Goal: Information Seeking & Learning: Learn about a topic

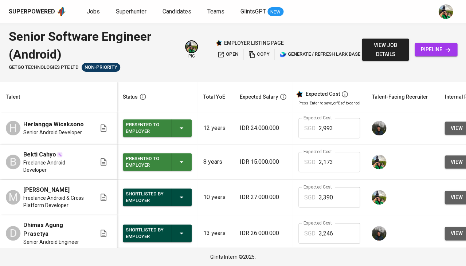
scroll to position [0, 160]
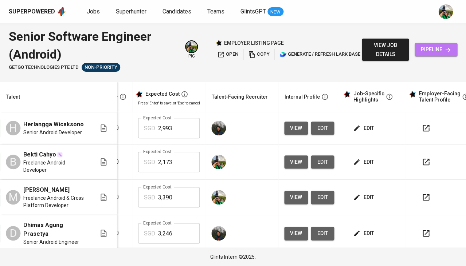
click at [437, 51] on span "pipeline" at bounding box center [435, 49] width 31 height 9
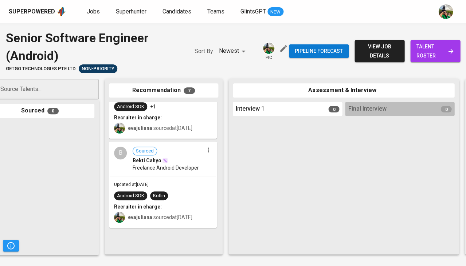
scroll to position [0, 24]
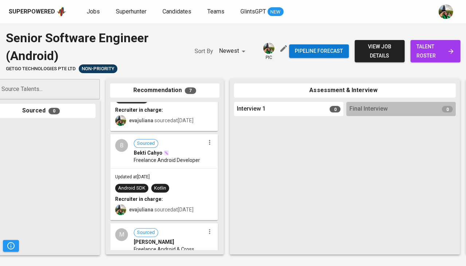
click at [158, 169] on div "Updated at Aug 13, 2025 Android SDK Kotlin Recruiter in charge: evajuliana sour…" at bounding box center [164, 194] width 106 height 51
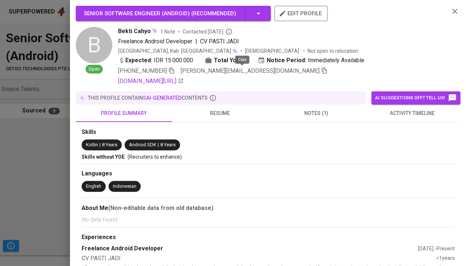
click at [321, 68] on icon "button" at bounding box center [323, 71] width 5 height 6
click at [452, 10] on icon "button" at bounding box center [454, 11] width 9 height 9
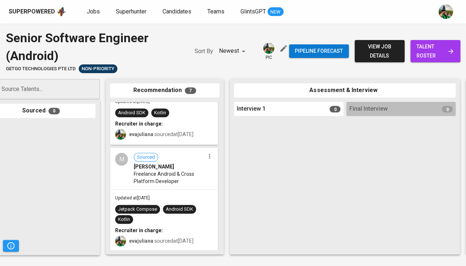
scroll to position [529, 0]
click at [153, 184] on div "M Sourced Muhammad Hasby Freelance Android & Cross Platform Developer" at bounding box center [164, 169] width 106 height 41
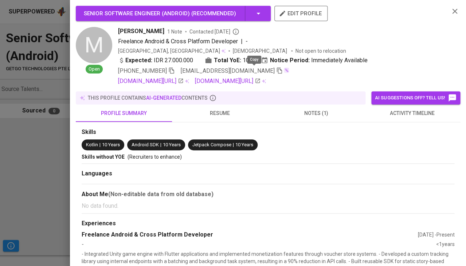
click at [276, 68] on icon "button" at bounding box center [279, 70] width 7 height 7
click at [42, 162] on div at bounding box center [233, 133] width 466 height 266
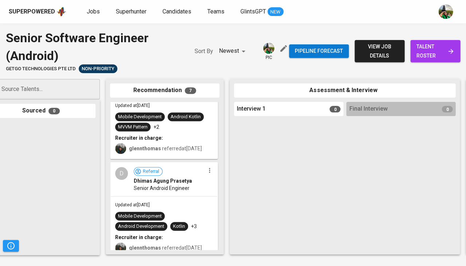
scroll to position [235, 0]
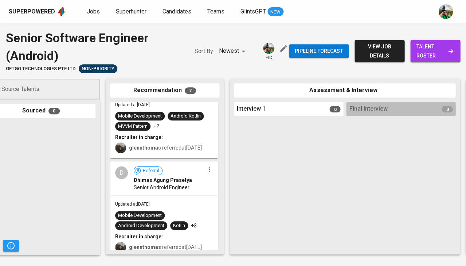
click at [170, 191] on span "Senior Android Engineer" at bounding box center [162, 187] width 56 height 7
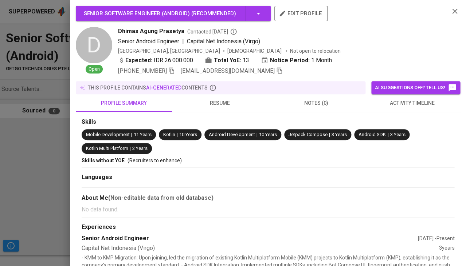
click at [276, 70] on icon "button" at bounding box center [279, 70] width 7 height 7
click at [65, 155] on div at bounding box center [233, 133] width 466 height 266
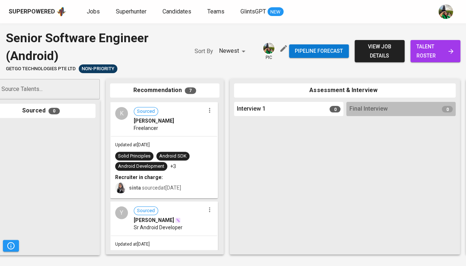
scroll to position [0, 0]
click at [97, 14] on span "Jobs" at bounding box center [93, 11] width 13 height 7
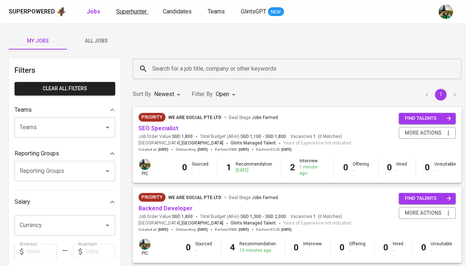
click at [129, 11] on span "Superhunter" at bounding box center [131, 11] width 31 height 7
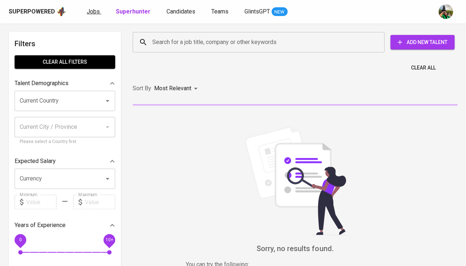
click at [95, 10] on span "Jobs" at bounding box center [93, 11] width 13 height 7
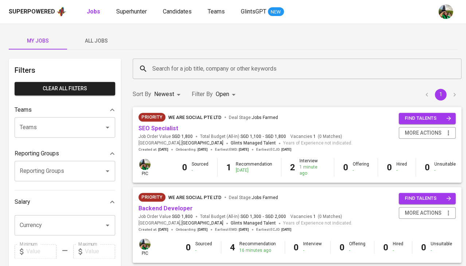
click at [105, 40] on span "All Jobs" at bounding box center [96, 40] width 50 height 9
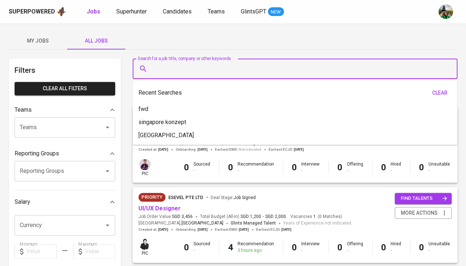
click at [178, 68] on input "Search for a job title, company or other keywords" at bounding box center [296, 69] width 292 height 14
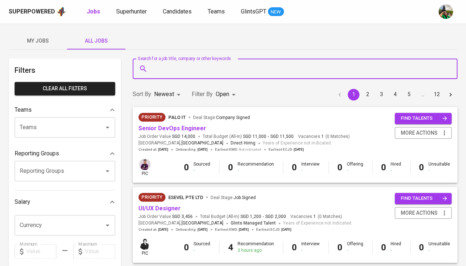
click at [184, 68] on input "Search for a job title, company or other keywords" at bounding box center [296, 69] width 292 height 14
type input "fwd"
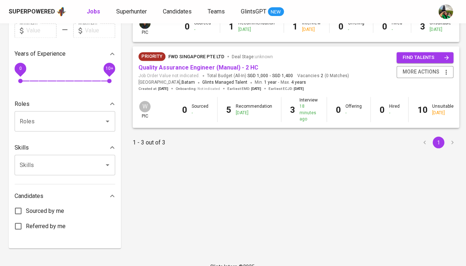
scroll to position [219, 0]
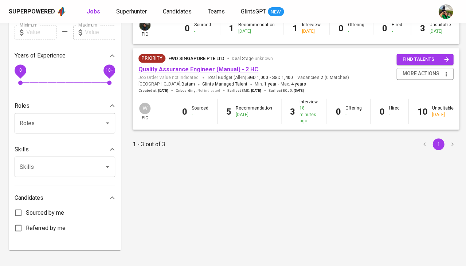
click at [187, 67] on link "Quality Assurance Engineer (Manual) - 2 HC" at bounding box center [198, 69] width 120 height 7
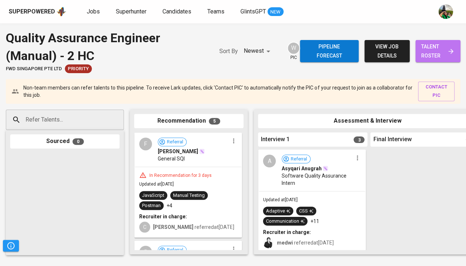
click at [442, 51] on span "talent roster" at bounding box center [437, 51] width 33 height 18
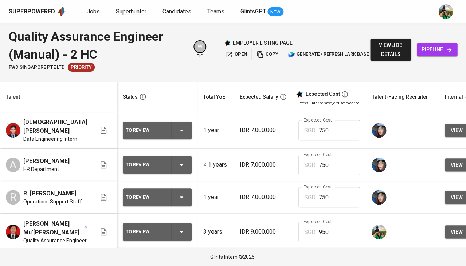
click at [124, 9] on span "Superhunter" at bounding box center [131, 11] width 31 height 7
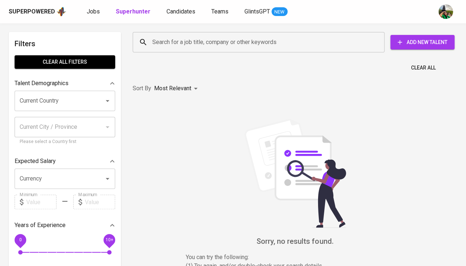
click at [94, 16] on div "Superpowered Jobs Superhunter Candidates Teams GlintsGPT NEW" at bounding box center [221, 11] width 425 height 11
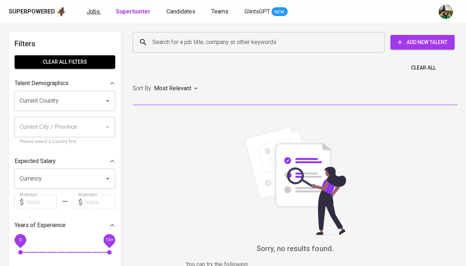
click at [95, 12] on span "Jobs" at bounding box center [93, 11] width 13 height 7
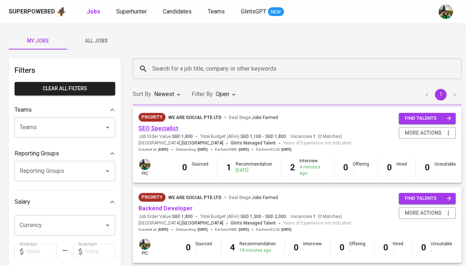
scroll to position [31, 0]
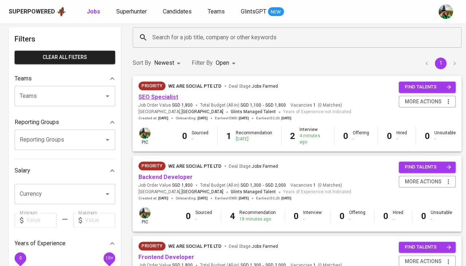
click at [155, 97] on link "SEO Specialist" at bounding box center [158, 97] width 40 height 7
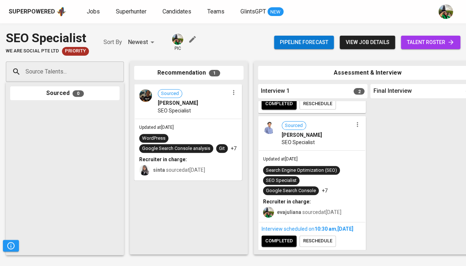
scroll to position [124, 0]
click at [315, 189] on div "Updated at Aug 14, 2025 Search Engine Optimization (SEO) SEO Specialist Google …" at bounding box center [311, 186] width 106 height 71
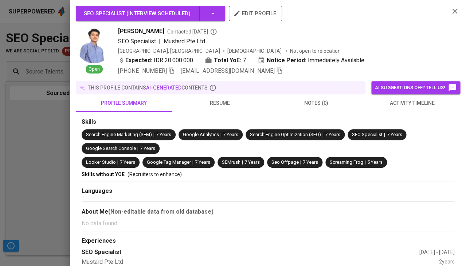
scroll to position [114, 0]
click at [260, 73] on span "sriwulanpurwati@gmail.com" at bounding box center [232, 71] width 102 height 9
click at [276, 69] on icon "button" at bounding box center [279, 70] width 7 height 7
click at [48, 144] on div at bounding box center [233, 133] width 466 height 266
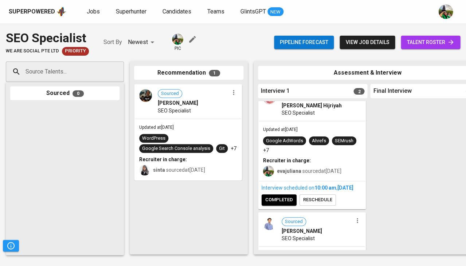
scroll to position [0, 0]
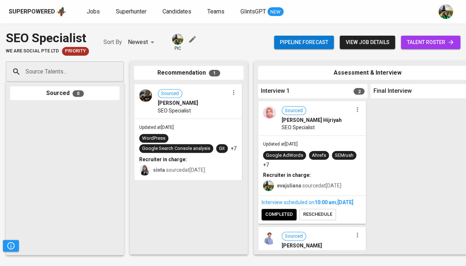
click at [303, 129] on span "SEO Specialist" at bounding box center [297, 127] width 33 height 7
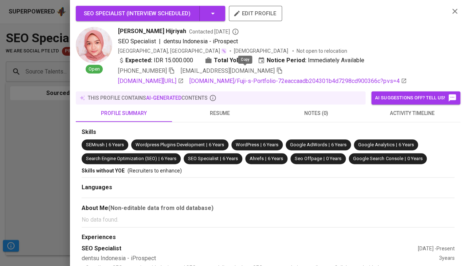
click at [276, 70] on icon "button" at bounding box center [279, 70] width 7 height 7
click at [24, 110] on div at bounding box center [233, 133] width 466 height 266
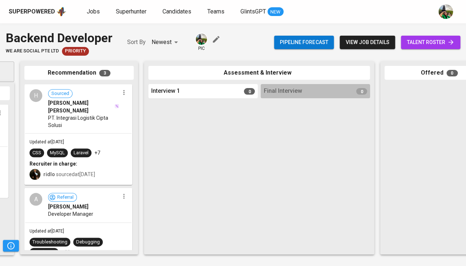
scroll to position [0, 127]
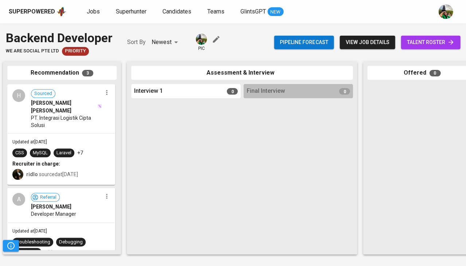
click at [429, 41] on span "talent roster" at bounding box center [430, 42] width 48 height 9
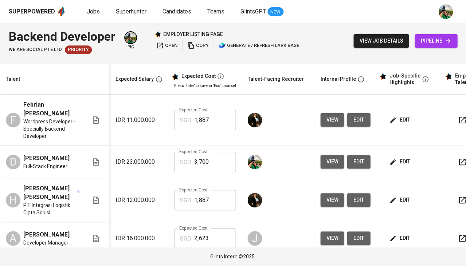
scroll to position [0, 120]
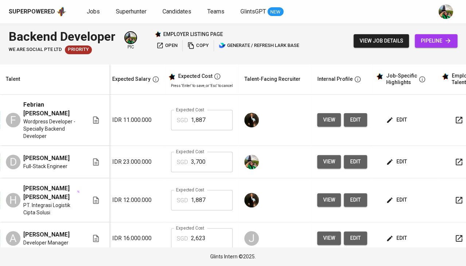
click at [394, 118] on span "edit" at bounding box center [396, 119] width 19 height 9
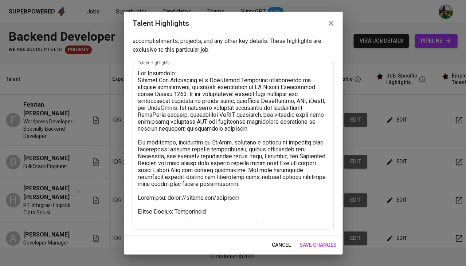
scroll to position [13, 0]
click at [284, 248] on span "cancel" at bounding box center [281, 245] width 19 height 9
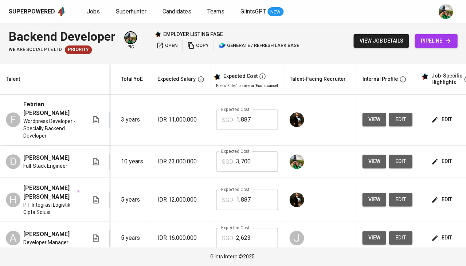
scroll to position [0, 62]
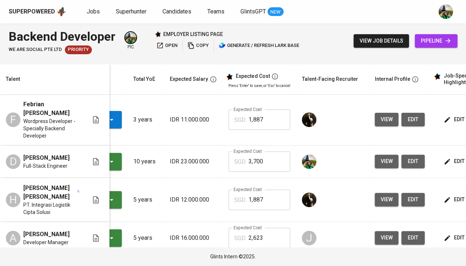
click at [114, 119] on icon "button" at bounding box center [111, 119] width 9 height 9
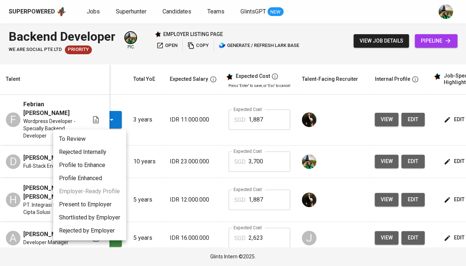
click at [111, 200] on li "Present to Employer" at bounding box center [89, 204] width 73 height 13
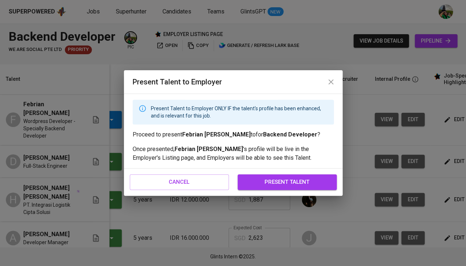
click at [302, 186] on span "present talent" at bounding box center [286, 181] width 83 height 9
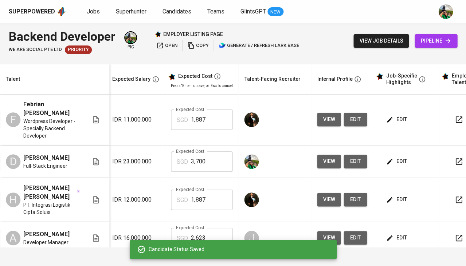
scroll to position [0, 0]
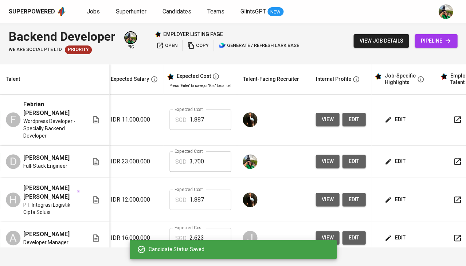
click at [391, 153] on td "edit" at bounding box center [404, 162] width 66 height 32
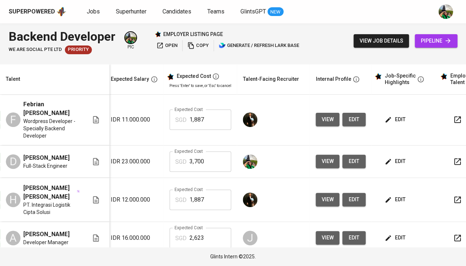
click at [391, 162] on span "edit" at bounding box center [395, 161] width 19 height 9
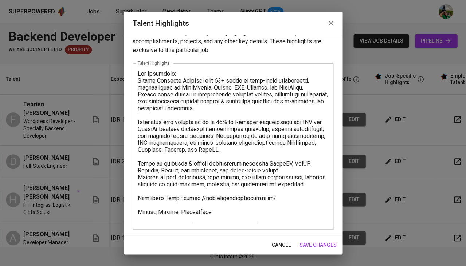
click at [282, 245] on span "cancel" at bounding box center [281, 245] width 19 height 9
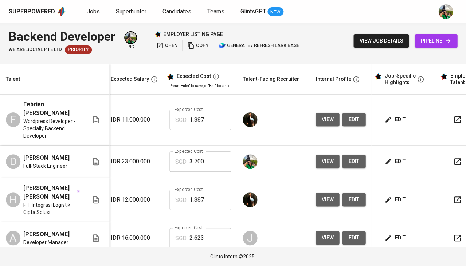
click at [388, 118] on span "edit" at bounding box center [395, 119] width 19 height 9
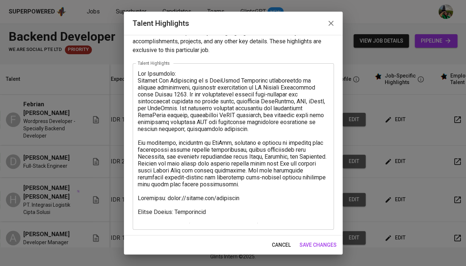
click at [274, 245] on span "cancel" at bounding box center [281, 245] width 19 height 9
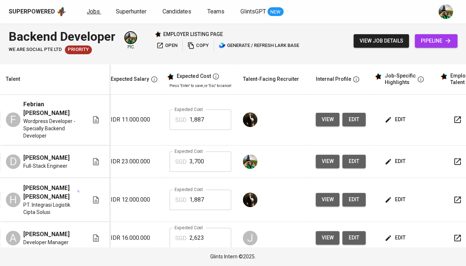
click at [90, 9] on span "Jobs" at bounding box center [93, 11] width 13 height 7
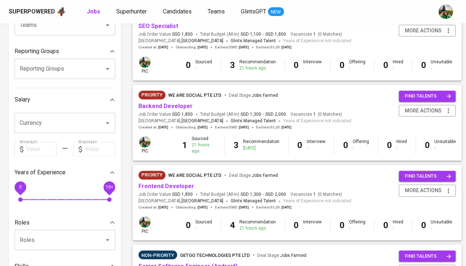
click at [172, 102] on span "Backend Developer" at bounding box center [165, 106] width 54 height 8
click at [170, 104] on link "Backend Developer" at bounding box center [165, 106] width 54 height 7
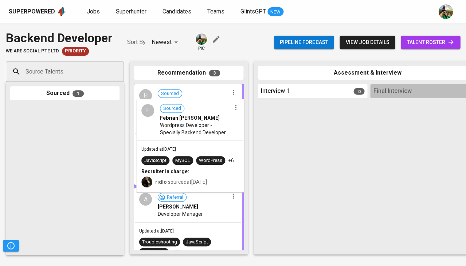
drag, startPoint x: 58, startPoint y: 145, endPoint x: 192, endPoint y: 139, distance: 134.1
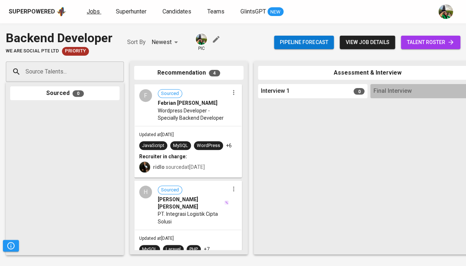
click at [92, 12] on span "Jobs" at bounding box center [93, 11] width 13 height 7
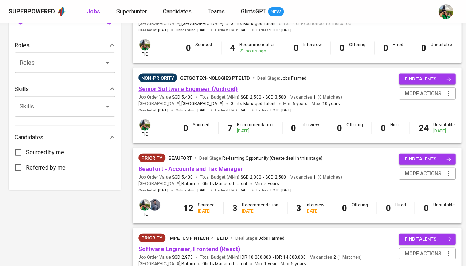
click at [199, 86] on link "Senior Software Engineer (Android)" at bounding box center [187, 88] width 99 height 7
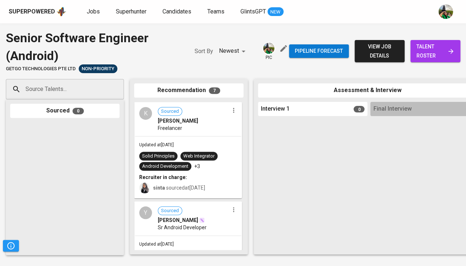
click at [230, 110] on icon "button" at bounding box center [233, 110] width 7 height 7
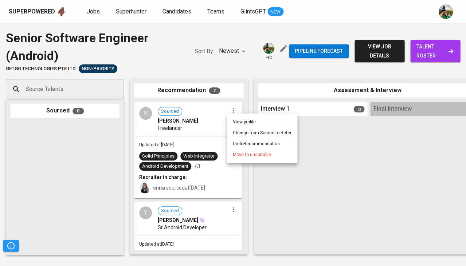
click at [233, 155] on span "Move to unsuitable" at bounding box center [252, 154] width 38 height 7
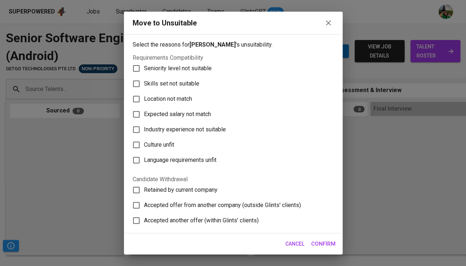
click at [180, 80] on span "Skills set not suitable" at bounding box center [171, 83] width 55 height 9
click at [144, 80] on input "Skills set not suitable" at bounding box center [136, 83] width 15 height 15
checkbox input "true"
click at [326, 245] on span "Confirm" at bounding box center [323, 243] width 24 height 9
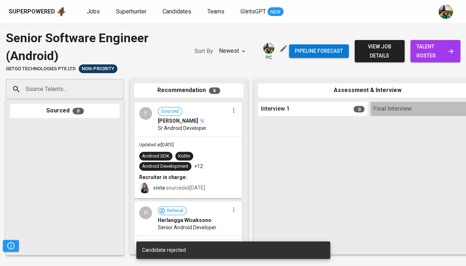
click at [231, 111] on icon "button" at bounding box center [233, 110] width 7 height 7
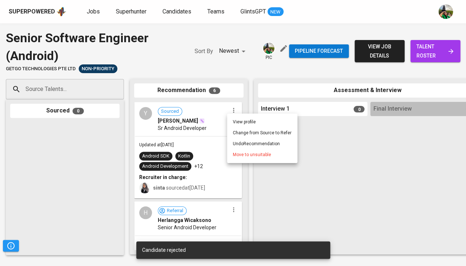
click at [238, 155] on span "Move to unsuitable" at bounding box center [252, 154] width 38 height 7
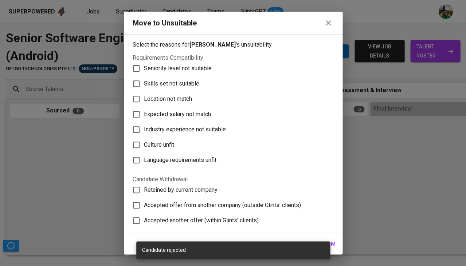
click at [172, 80] on span "Skills set not suitable" at bounding box center [171, 83] width 55 height 9
click at [144, 80] on input "Skills set not suitable" at bounding box center [136, 83] width 15 height 15
checkbox input "true"
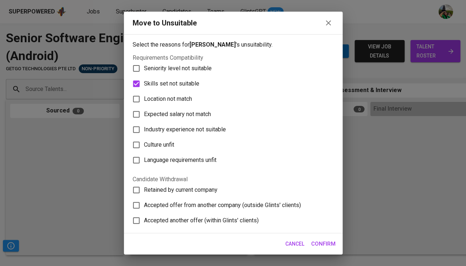
click at [327, 245] on span "Confirm" at bounding box center [323, 243] width 24 height 9
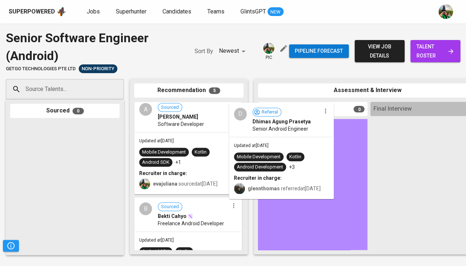
drag, startPoint x: 199, startPoint y: 150, endPoint x: 296, endPoint y: 156, distance: 96.6
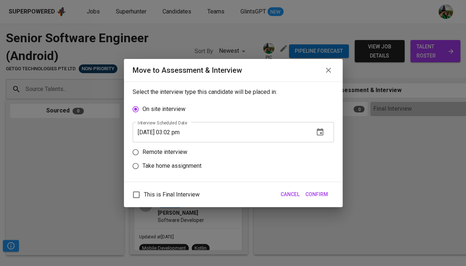
click at [305, 152] on label "Remote interview" at bounding box center [228, 152] width 199 height 14
click at [142, 152] on input "Remote interview" at bounding box center [136, 152] width 14 height 14
radio input "true"
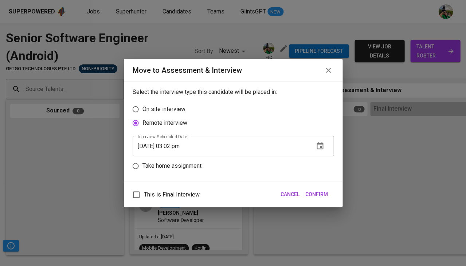
click at [320, 143] on icon "button" at bounding box center [319, 145] width 7 height 7
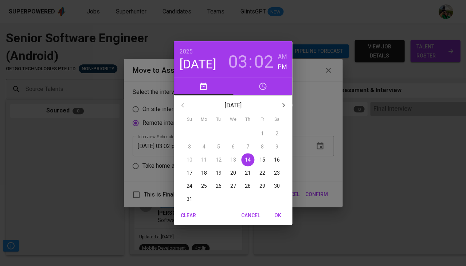
click at [202, 175] on p "18" at bounding box center [204, 172] width 6 height 7
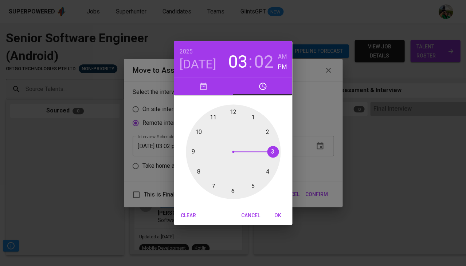
click at [202, 63] on h4 "Aug 18" at bounding box center [197, 64] width 37 height 15
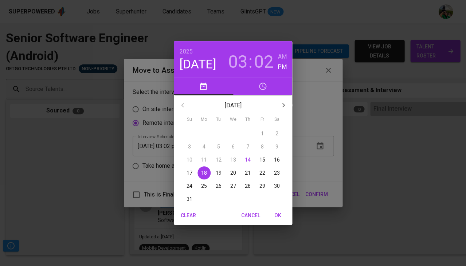
click at [221, 175] on button "19" at bounding box center [218, 172] width 13 height 13
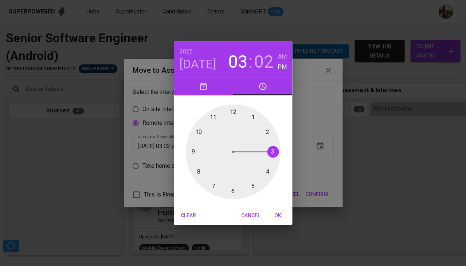
click at [253, 119] on div at bounding box center [233, 151] width 95 height 95
click at [233, 111] on div at bounding box center [233, 151] width 95 height 95
type input "08/19/2025 01:00 pm"
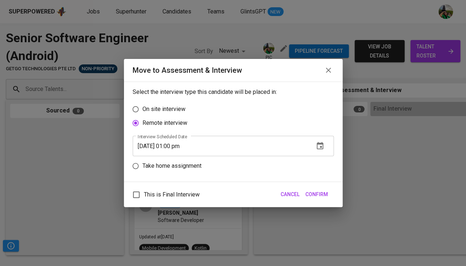
click at [319, 193] on span "Confirm" at bounding box center [316, 194] width 23 height 9
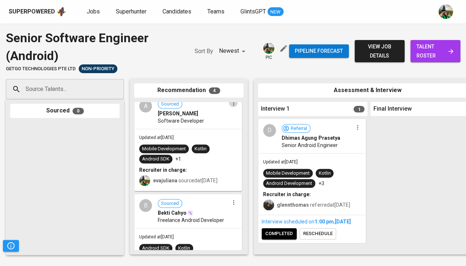
click at [230, 107] on icon "button" at bounding box center [233, 102] width 7 height 7
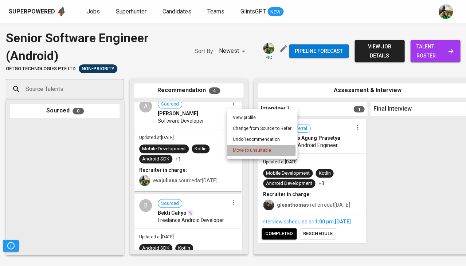
click at [238, 150] on span "Move to unsuitable" at bounding box center [252, 150] width 38 height 7
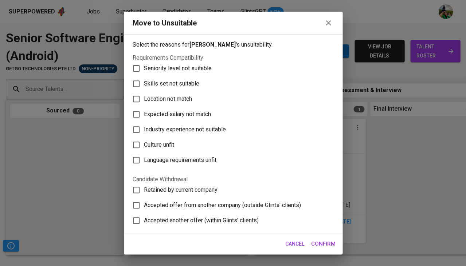
click at [193, 83] on span "Skills set not suitable" at bounding box center [171, 83] width 55 height 9
click at [144, 83] on input "Skills set not suitable" at bounding box center [136, 83] width 15 height 15
checkbox input "true"
click at [320, 242] on span "Confirm" at bounding box center [323, 243] width 24 height 9
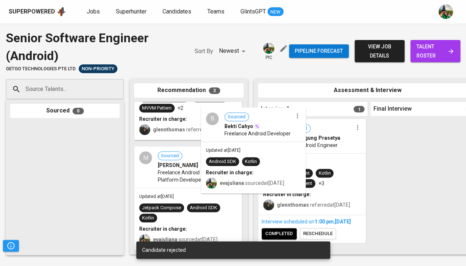
scroll to position [60, 0]
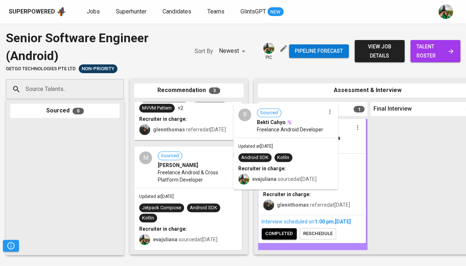
drag, startPoint x: 193, startPoint y: 126, endPoint x: 294, endPoint y: 133, distance: 102.2
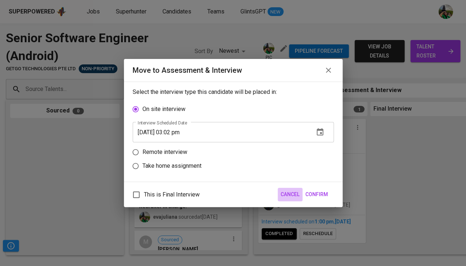
click at [294, 194] on span "Cancel" at bounding box center [289, 194] width 19 height 9
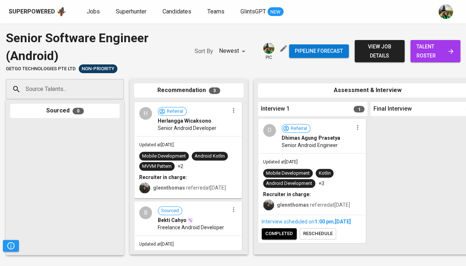
scroll to position [0, 0]
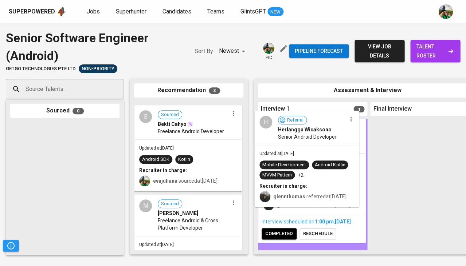
drag, startPoint x: 184, startPoint y: 129, endPoint x: 306, endPoint y: 138, distance: 122.3
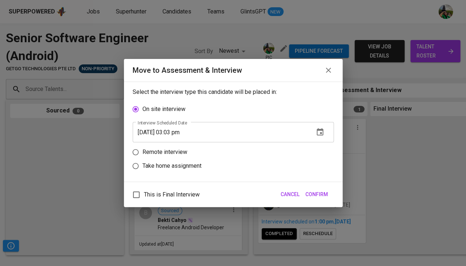
click at [300, 160] on label "Take home assignment" at bounding box center [228, 166] width 199 height 14
click at [142, 160] on input "Take home assignment" at bounding box center [136, 166] width 14 height 14
radio input "true"
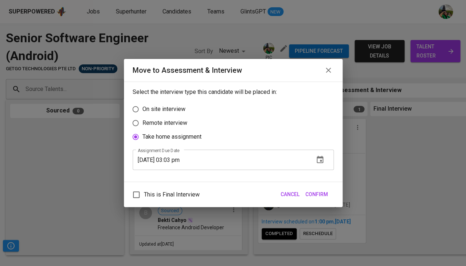
click at [300, 150] on input "08/14/2025 03:03 pm" at bounding box center [220, 160] width 175 height 20
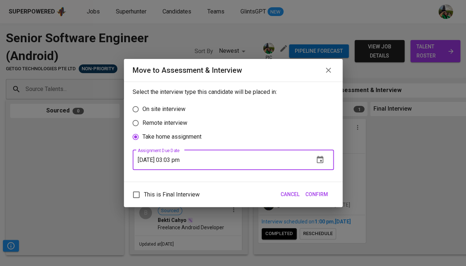
click at [301, 134] on label "Take home assignment" at bounding box center [228, 137] width 199 height 14
click at [142, 134] on input "Take home assignment" at bounding box center [136, 137] width 14 height 14
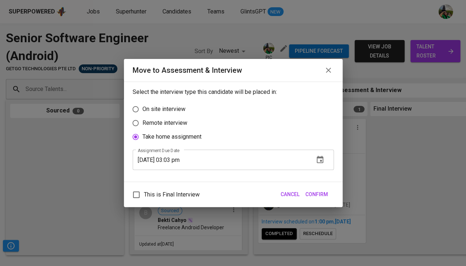
click at [301, 119] on label "Remote interview" at bounding box center [228, 123] width 199 height 14
click at [142, 119] on input "Remote interview" at bounding box center [136, 123] width 14 height 14
radio input "true"
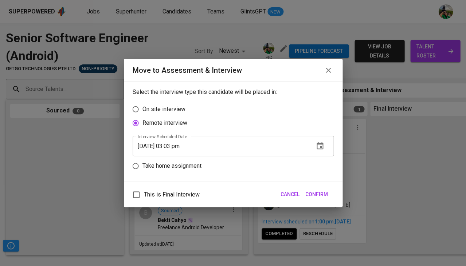
click at [319, 152] on button "button" at bounding box center [319, 145] width 17 height 17
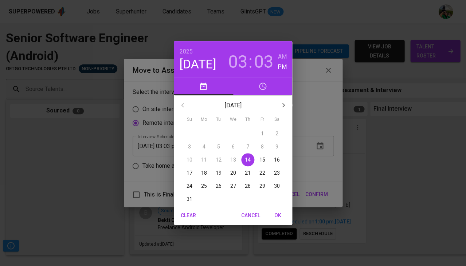
click at [233, 174] on p "20" at bounding box center [233, 172] width 6 height 7
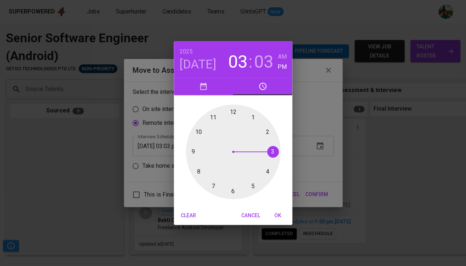
click at [266, 131] on div at bounding box center [233, 151] width 95 height 95
click at [232, 113] on div at bounding box center [233, 151] width 95 height 95
type input "08/20/2025 02:00 pm"
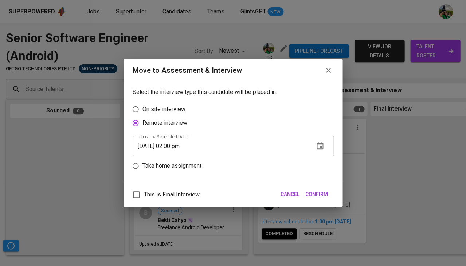
click at [320, 193] on span "Confirm" at bounding box center [316, 194] width 23 height 9
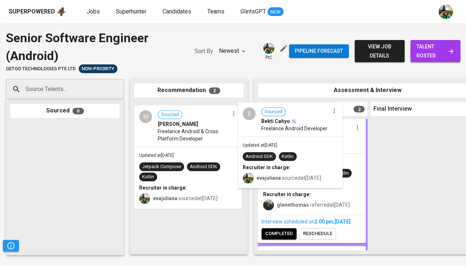
drag, startPoint x: 201, startPoint y: 162, endPoint x: 307, endPoint y: 163, distance: 105.6
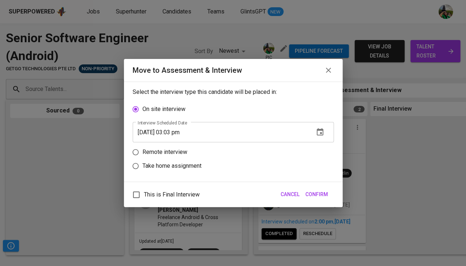
click at [278, 160] on label "Take home assignment" at bounding box center [228, 166] width 199 height 14
click at [142, 160] on input "Take home assignment" at bounding box center [136, 166] width 14 height 14
radio input "true"
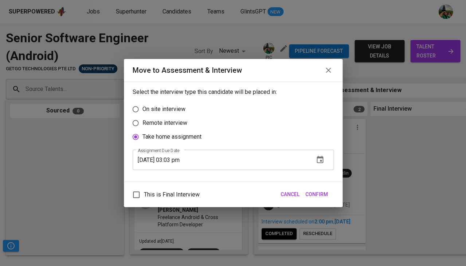
click at [293, 131] on label "Take home assignment" at bounding box center [228, 137] width 199 height 14
click at [142, 131] on input "Take home assignment" at bounding box center [136, 137] width 14 height 14
click at [206, 130] on label "Take home assignment" at bounding box center [228, 137] width 199 height 14
click at [142, 130] on input "Take home assignment" at bounding box center [136, 137] width 14 height 14
click at [175, 120] on p "Remote interview" at bounding box center [164, 123] width 45 height 9
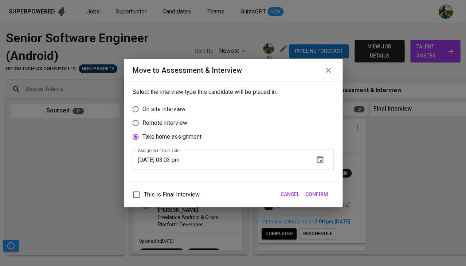
click at [142, 120] on input "Remote interview" at bounding box center [136, 123] width 14 height 14
radio input "true"
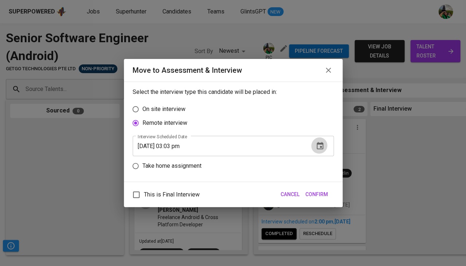
click at [317, 146] on icon "button" at bounding box center [319, 146] width 9 height 9
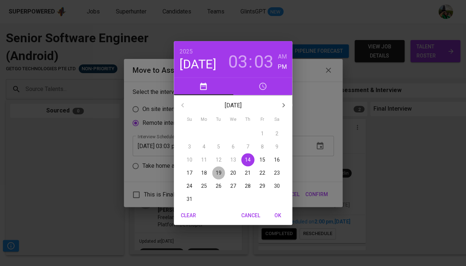
click at [216, 172] on p "19" at bounding box center [219, 172] width 6 height 7
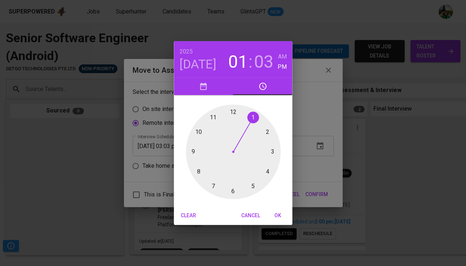
click at [250, 115] on div at bounding box center [233, 151] width 95 height 95
click at [232, 114] on div at bounding box center [233, 151] width 95 height 95
type input "08/19/2025 01:00 pm"
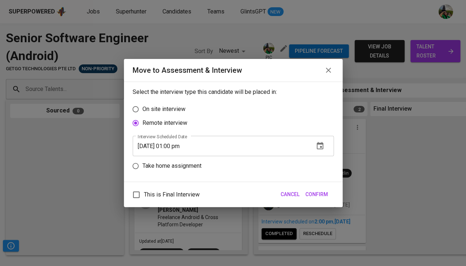
click at [325, 200] on div "This is Final Interview Cancel Confirm" at bounding box center [233, 194] width 218 height 25
click at [320, 193] on span "Confirm" at bounding box center [316, 194] width 23 height 9
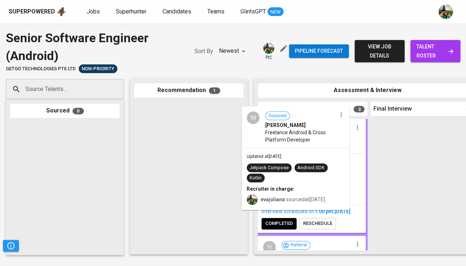
drag, startPoint x: 189, startPoint y: 135, endPoint x: 299, endPoint y: 140, distance: 109.3
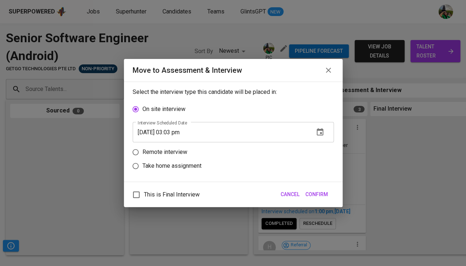
click at [315, 149] on label "Remote interview" at bounding box center [228, 152] width 199 height 14
click at [142, 149] on input "Remote interview" at bounding box center [136, 152] width 14 height 14
radio input "true"
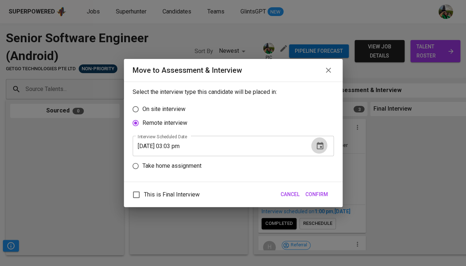
click at [319, 148] on icon "button" at bounding box center [319, 146] width 9 height 9
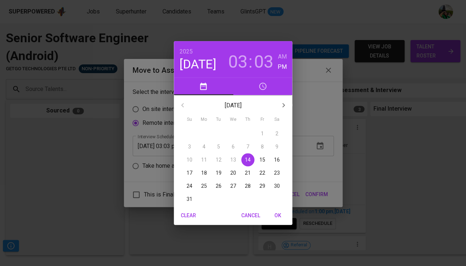
click at [217, 173] on p "19" at bounding box center [219, 172] width 6 height 7
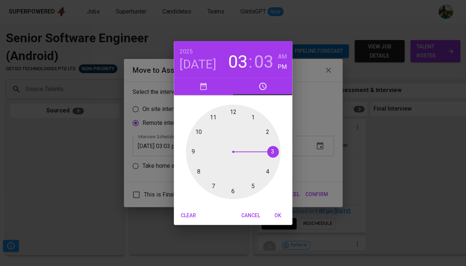
click at [250, 119] on div at bounding box center [233, 151] width 95 height 95
click at [233, 114] on div at bounding box center [233, 151] width 95 height 95
type input "08/19/2025 01:00 pm"
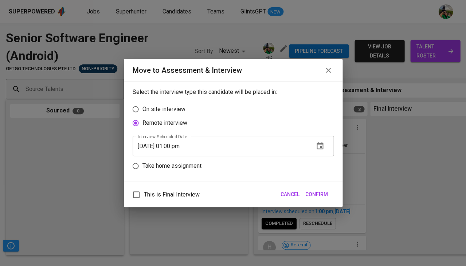
click at [319, 194] on span "Confirm" at bounding box center [316, 194] width 23 height 9
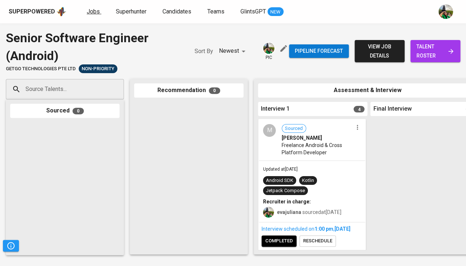
click at [92, 8] on span "Jobs" at bounding box center [93, 11] width 13 height 7
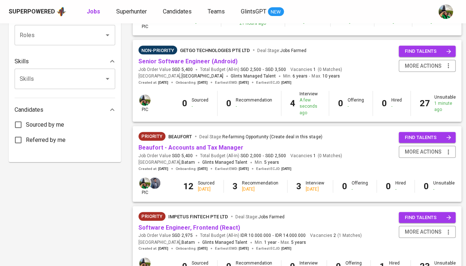
scroll to position [289, 0]
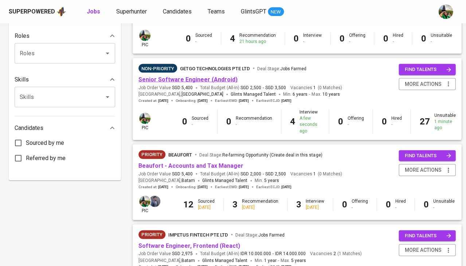
click at [184, 76] on link "Senior Software Engineer (Android)" at bounding box center [187, 79] width 99 height 7
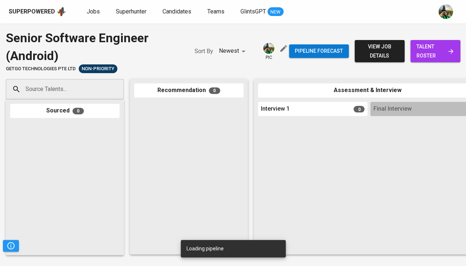
click at [426, 49] on span "talent roster" at bounding box center [435, 51] width 38 height 18
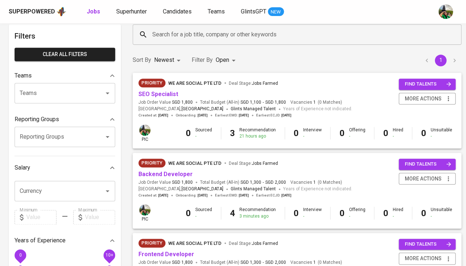
scroll to position [39, 0]
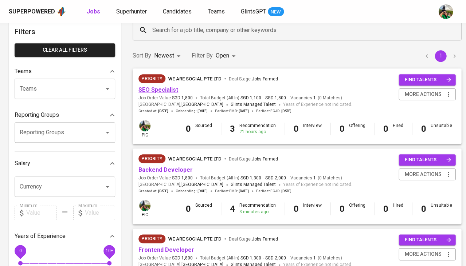
click at [155, 88] on link "SEO Specialist" at bounding box center [158, 89] width 40 height 7
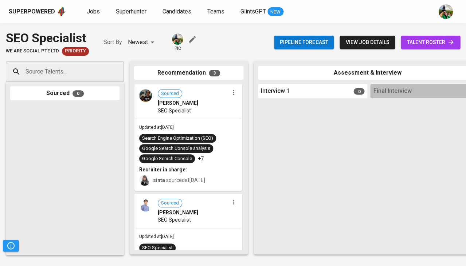
click at [412, 44] on span "talent roster" at bounding box center [430, 42] width 48 height 9
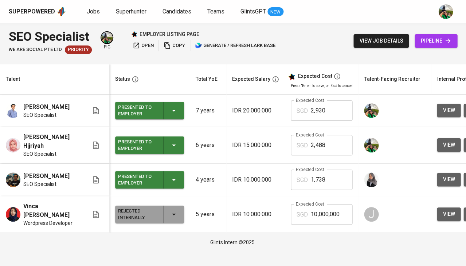
click at [176, 112] on icon "button" at bounding box center [173, 110] width 9 height 9
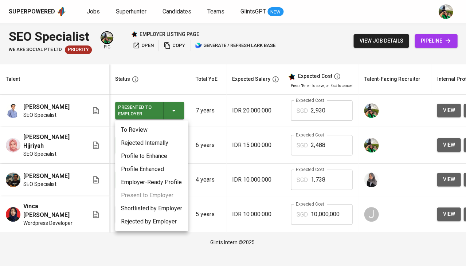
click at [150, 209] on li "Shortlisted by Employer" at bounding box center [151, 208] width 73 height 13
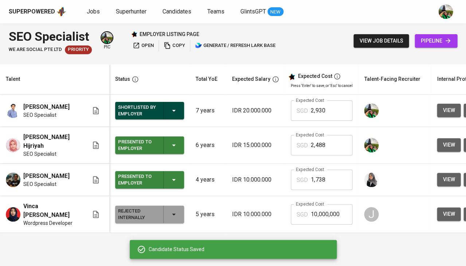
click at [172, 141] on icon "button" at bounding box center [173, 145] width 9 height 9
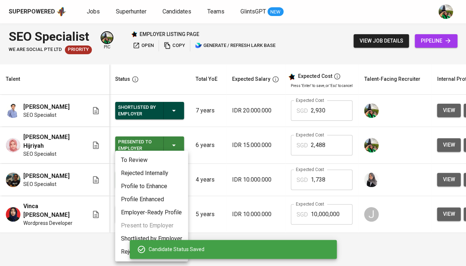
click at [142, 238] on li "Shortlisted by Employer" at bounding box center [151, 238] width 73 height 13
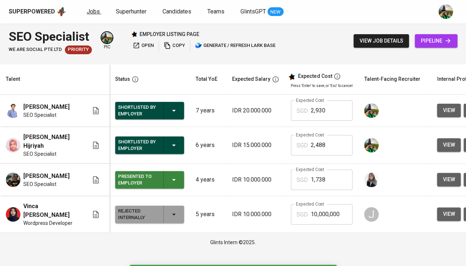
click at [94, 12] on span "Jobs" at bounding box center [93, 11] width 13 height 7
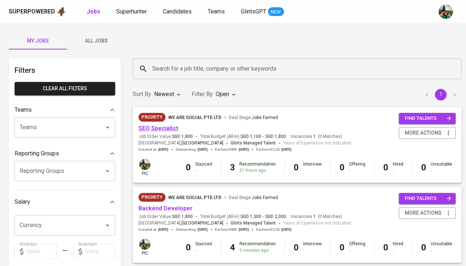
click at [149, 129] on link "SEO Specialist" at bounding box center [158, 128] width 40 height 7
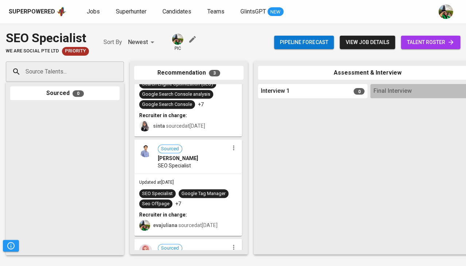
scroll to position [57, 0]
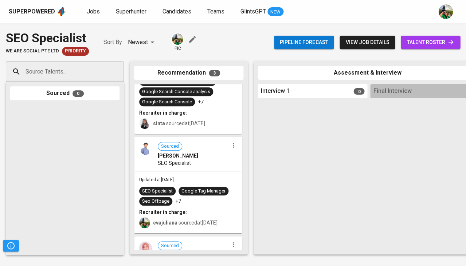
click at [214, 167] on div "Sourced Sri Wulan Purwati SEO Specialist" at bounding box center [188, 154] width 106 height 33
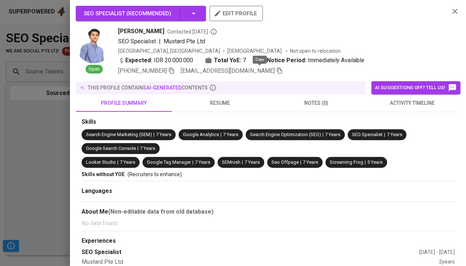
click at [276, 68] on icon "button" at bounding box center [279, 70] width 7 height 7
click at [40, 157] on div at bounding box center [233, 133] width 466 height 266
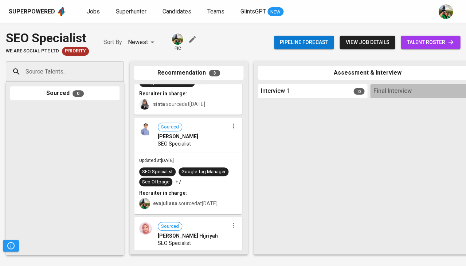
scroll to position [125, 0]
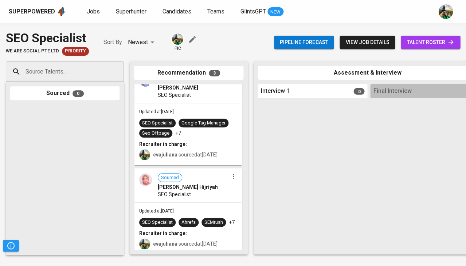
click at [189, 201] on div "Sourced Fuji Astyani Hijriyah SEO Specialist" at bounding box center [188, 185] width 106 height 33
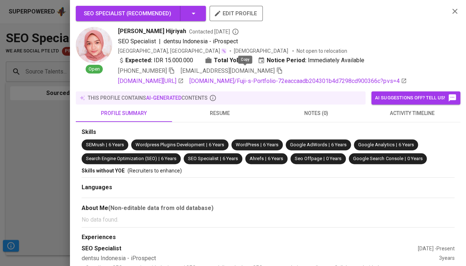
click at [276, 69] on icon "button" at bounding box center [279, 70] width 7 height 7
click at [276, 68] on icon "button" at bounding box center [279, 70] width 7 height 7
click at [58, 136] on div at bounding box center [233, 133] width 466 height 266
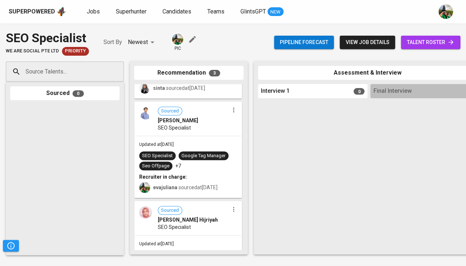
scroll to position [86, 0]
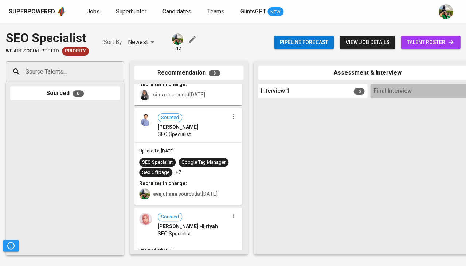
click at [195, 143] on div "Updated at Aug 13, 2025 SEO Specialist Google Tag Manager Seo Offpage +7 Recrui…" at bounding box center [188, 173] width 106 height 61
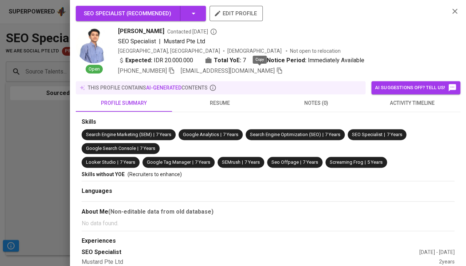
click at [276, 72] on icon "button" at bounding box center [279, 70] width 7 height 7
click at [50, 137] on div at bounding box center [233, 133] width 466 height 266
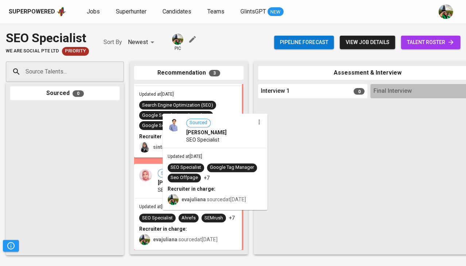
scroll to position [41, 0]
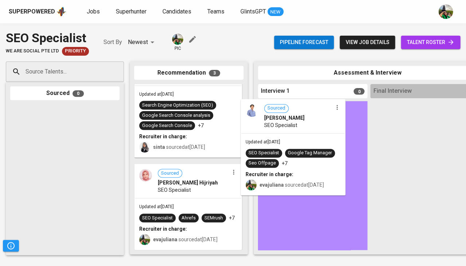
drag, startPoint x: 201, startPoint y: 147, endPoint x: 309, endPoint y: 139, distance: 108.4
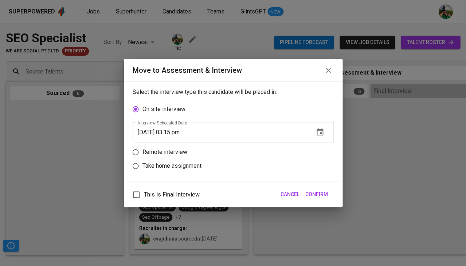
click at [258, 151] on label "Remote interview" at bounding box center [228, 152] width 199 height 14
click at [142, 151] on input "Remote interview" at bounding box center [136, 152] width 14 height 14
radio input "true"
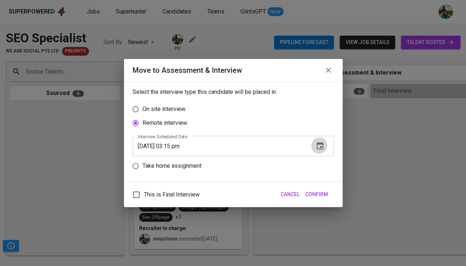
click at [326, 148] on button "button" at bounding box center [319, 145] width 17 height 17
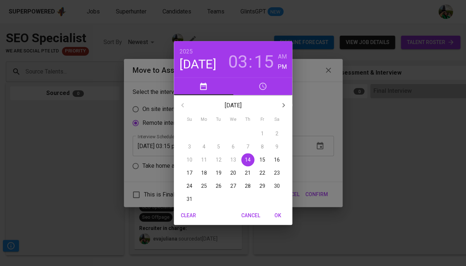
click at [258, 160] on span "15" at bounding box center [262, 159] width 13 height 7
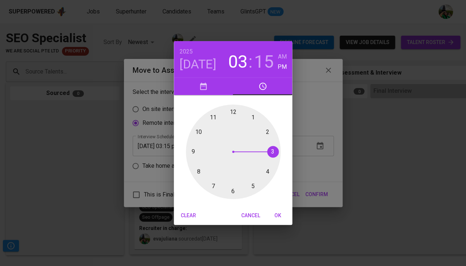
click at [198, 135] on div at bounding box center [233, 151] width 95 height 95
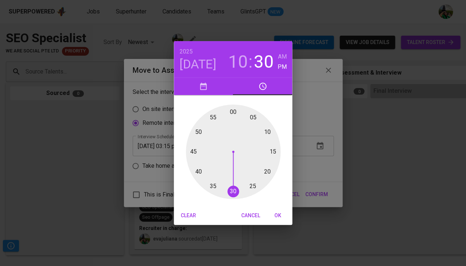
click at [232, 191] on div at bounding box center [233, 151] width 95 height 95
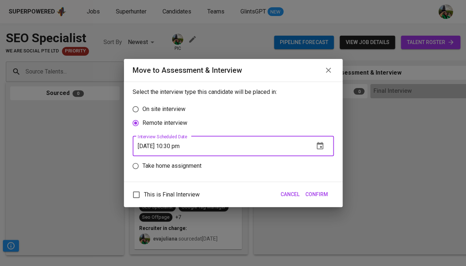
click at [190, 146] on input "08/15/2025 10:30 pm" at bounding box center [220, 146] width 175 height 20
type input "08/15/2025 10:30 am"
click at [324, 194] on span "Confirm" at bounding box center [316, 194] width 23 height 9
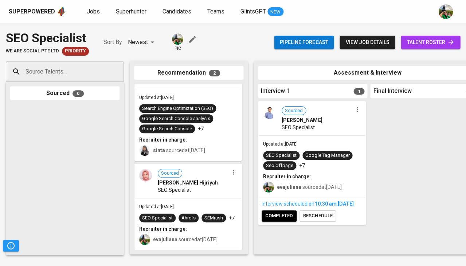
scroll to position [0, 0]
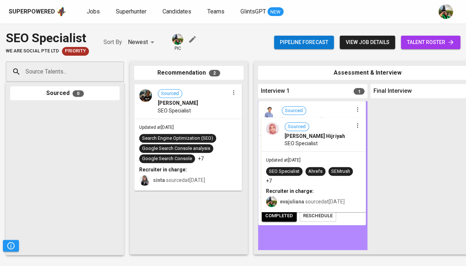
drag, startPoint x: 187, startPoint y: 180, endPoint x: 316, endPoint y: 142, distance: 134.5
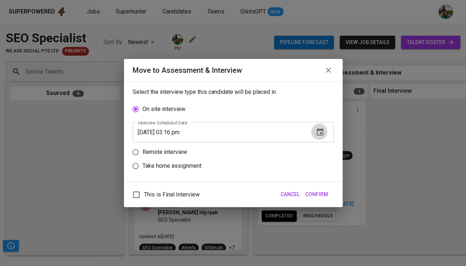
click at [319, 132] on icon "button" at bounding box center [319, 132] width 9 height 9
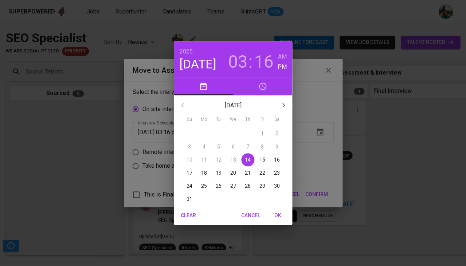
click at [126, 130] on div "2025 Aug 14 03 : 16 AM PM August 2025 Su Mo Tu We Th Fr Sa 27 28 29 30 31 1 2 3…" at bounding box center [233, 133] width 466 height 266
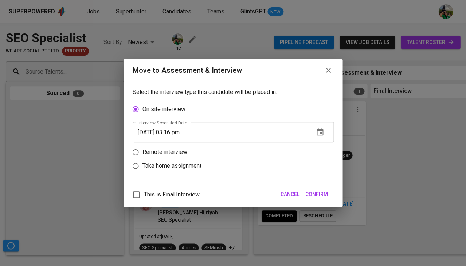
click at [164, 145] on label "Remote interview" at bounding box center [228, 152] width 199 height 14
click at [142, 145] on input "Remote interview" at bounding box center [136, 152] width 14 height 14
radio input "true"
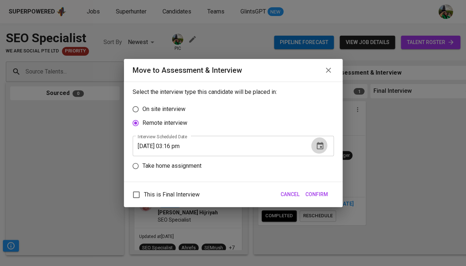
click at [322, 145] on icon "button" at bounding box center [319, 146] width 9 height 9
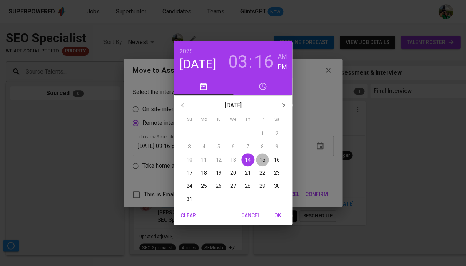
click at [262, 159] on p "15" at bounding box center [262, 159] width 6 height 7
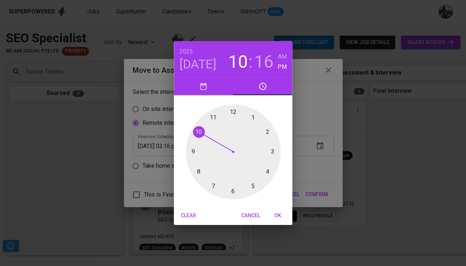
click at [197, 133] on div at bounding box center [233, 151] width 95 height 95
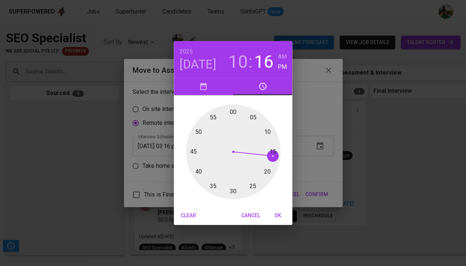
click at [233, 115] on div at bounding box center [233, 151] width 95 height 95
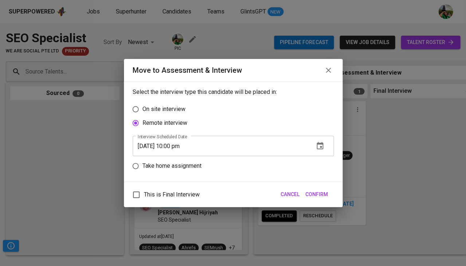
click at [187, 147] on input "08/15/2025 10:00 pm" at bounding box center [220, 146] width 175 height 20
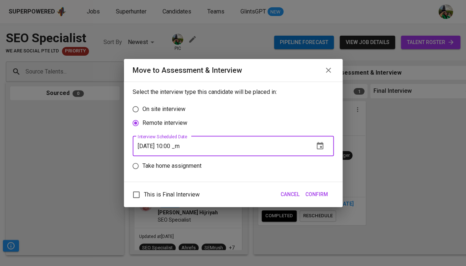
type input "08/15/2025 10:00 am"
click at [314, 190] on span "Confirm" at bounding box center [316, 194] width 23 height 9
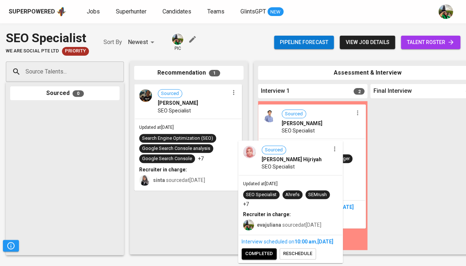
drag, startPoint x: 200, startPoint y: 220, endPoint x: 309, endPoint y: 165, distance: 122.1
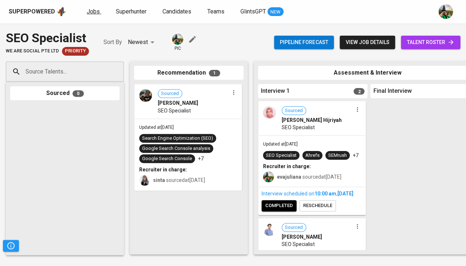
click at [88, 10] on span "Jobs" at bounding box center [93, 11] width 13 height 7
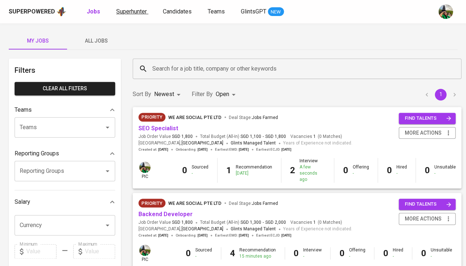
click at [132, 9] on span "Superhunter" at bounding box center [131, 11] width 31 height 7
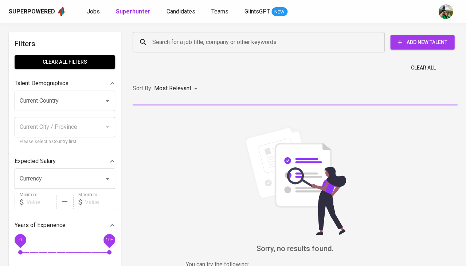
click at [169, 46] on input "Search for a job title, company or other keywords" at bounding box center [260, 42] width 220 height 14
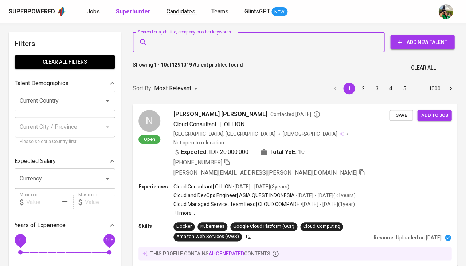
click at [180, 10] on span "Candidates" at bounding box center [180, 11] width 29 height 7
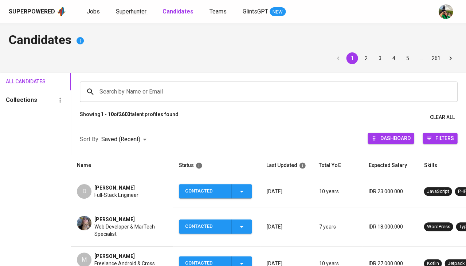
click at [136, 8] on span "Superhunter" at bounding box center [131, 11] width 31 height 7
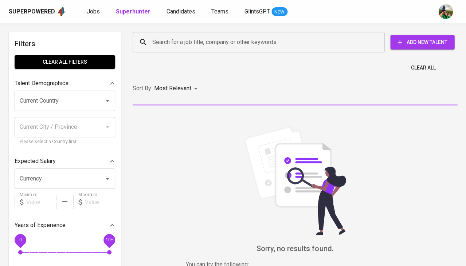
click at [167, 41] on input "Search for a job title, company or other keywords" at bounding box center [260, 42] width 220 height 14
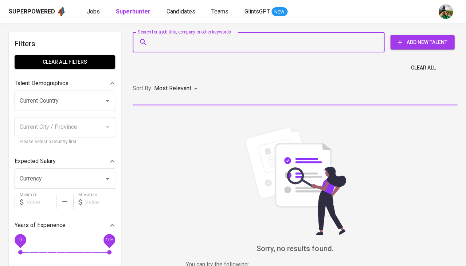
paste input "ricky.zakaria86@yahoo.com"
type input "ricky.zakaria86@yahoo.com"
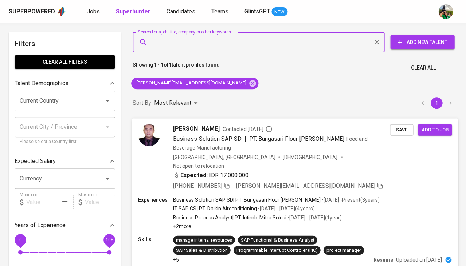
click at [398, 126] on span "Save" at bounding box center [401, 130] width 16 height 8
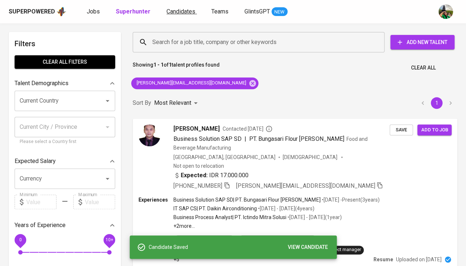
click at [191, 9] on span "Candidates" at bounding box center [180, 11] width 29 height 7
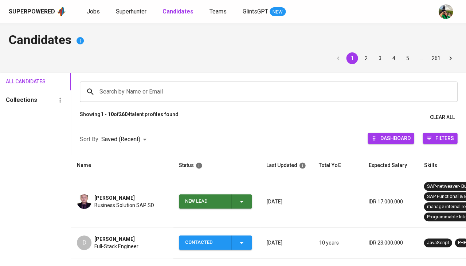
click at [191, 9] on b "Candidates" at bounding box center [177, 11] width 31 height 7
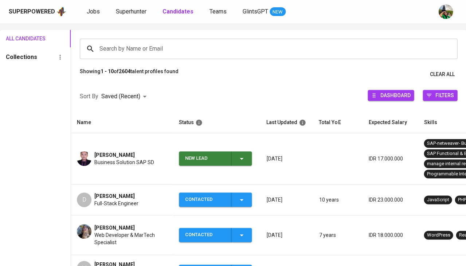
click at [247, 163] on span "New Lead" at bounding box center [215, 158] width 67 height 14
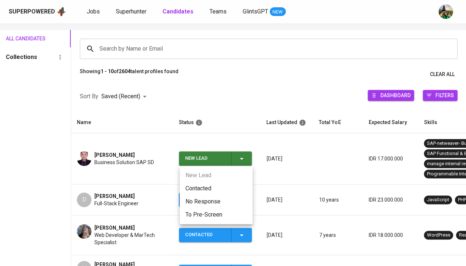
click at [205, 185] on li "Contacted" at bounding box center [215, 188] width 73 height 13
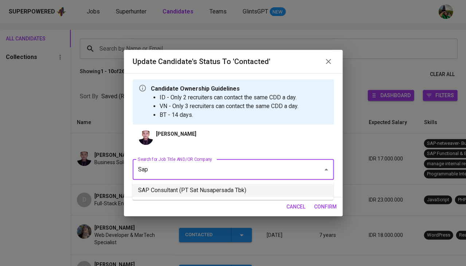
click at [215, 189] on li "SAP Consultant (PT Sat Nusapersada Tbk)" at bounding box center [232, 190] width 201 height 13
type input "Sap"
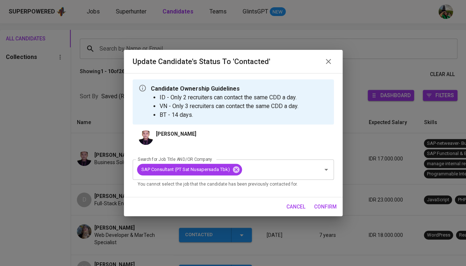
click at [326, 213] on div "cancel confirm" at bounding box center [233, 206] width 218 height 19
click at [331, 206] on span "confirm" at bounding box center [325, 206] width 23 height 9
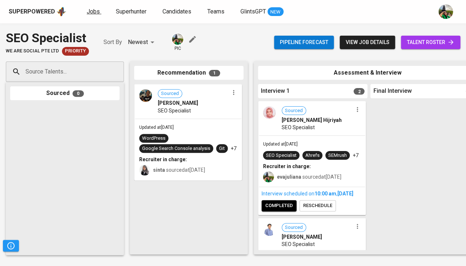
click at [95, 9] on span "Jobs" at bounding box center [93, 11] width 13 height 7
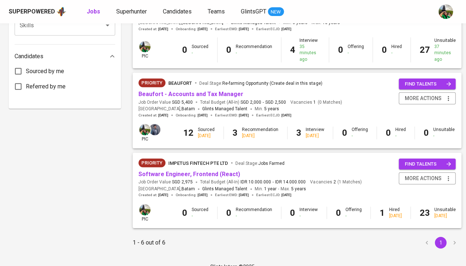
scroll to position [361, 0]
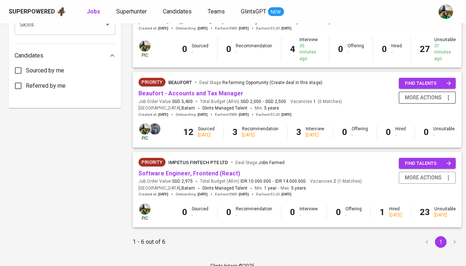
click at [448, 93] on button "more actions" at bounding box center [426, 98] width 57 height 12
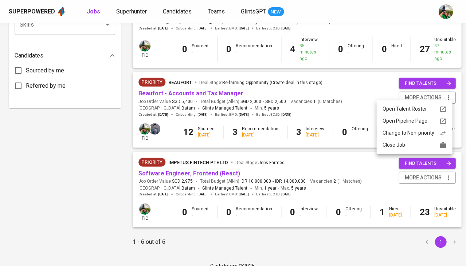
click at [416, 147] on div "Close Job" at bounding box center [414, 145] width 64 height 8
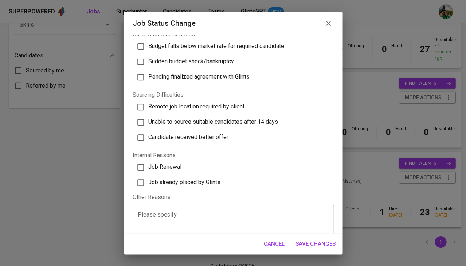
click at [197, 211] on textarea at bounding box center [233, 225] width 191 height 28
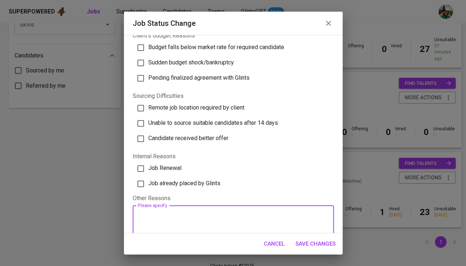
scroll to position [197, 0]
type textarea "I'm not the PIC, said it already move to Jhon"
click at [321, 243] on span "Save Changes" at bounding box center [315, 243] width 40 height 9
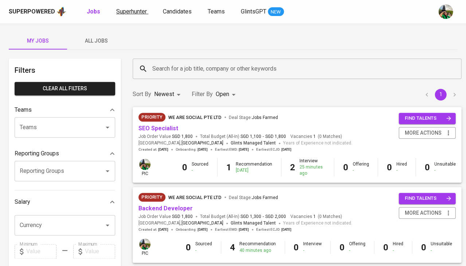
scroll to position [0, 0]
click at [132, 14] on span "Superhunter" at bounding box center [131, 11] width 31 height 7
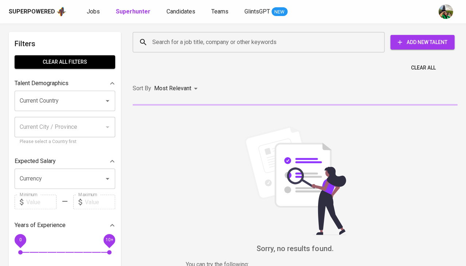
click at [100, 7] on div "Jobs Superhunter Candidates Teams GlintsGPT NEW" at bounding box center [187, 11] width 201 height 9
click at [91, 9] on span "Jobs" at bounding box center [93, 11] width 13 height 7
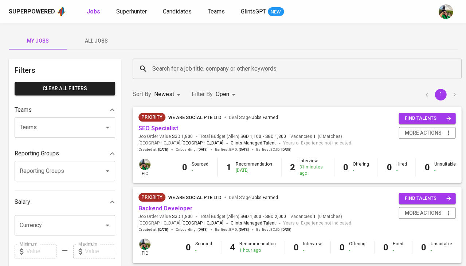
click at [100, 43] on span "All Jobs" at bounding box center [96, 40] width 50 height 9
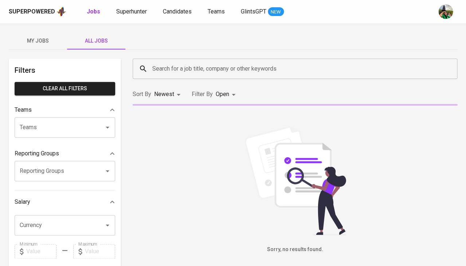
click at [215, 75] on div "Search for a job title, company or other keywords" at bounding box center [295, 69] width 324 height 20
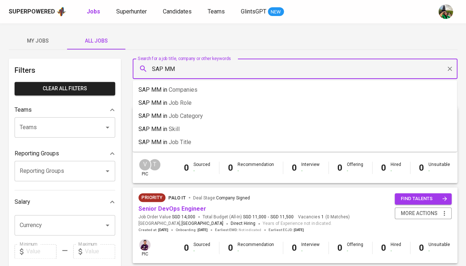
type input "SAP MM"
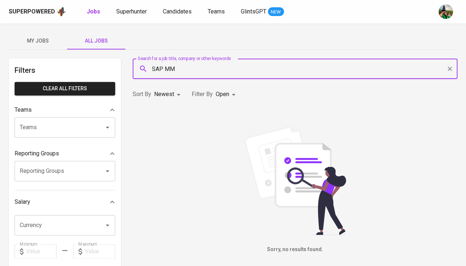
click at [175, 95] on body "Superpowered Jobs Superhunter Candidates Teams GlintsGPT NEW My Jobs All Jobs F…" at bounding box center [233, 248] width 466 height 497
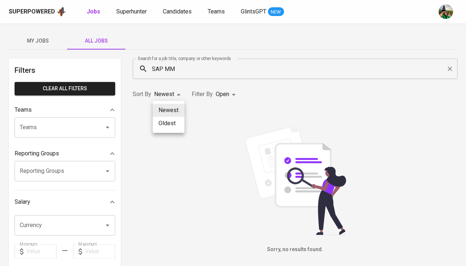
click at [171, 118] on li "Oldest" at bounding box center [169, 123] width 32 height 13
type input "OLDEST"
click at [218, 92] on body "Superpowered Jobs Superhunter Candidates Teams GlintsGPT NEW My Jobs All Jobs F…" at bounding box center [233, 248] width 466 height 497
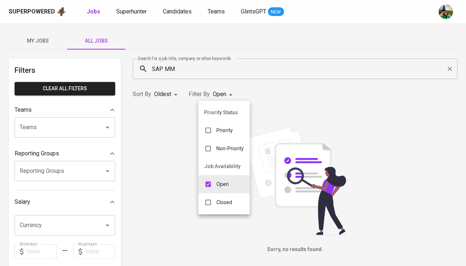
click at [213, 200] on input "checkbox" at bounding box center [208, 202] width 14 height 14
checkbox input "true"
type input "OPEN,CLOSE"
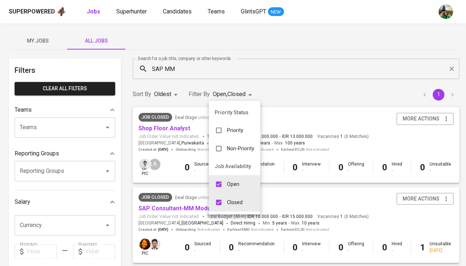
click at [300, 65] on div at bounding box center [233, 133] width 466 height 266
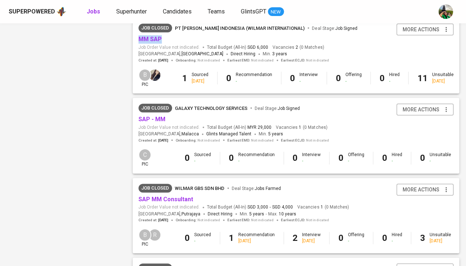
scroll to position [589, 0]
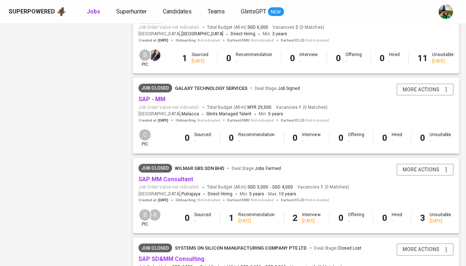
click at [292, 0] on div "Superpowered Jobs Superhunter Candidates Teams GlintsGPT NEW" at bounding box center [233, 11] width 466 height 23
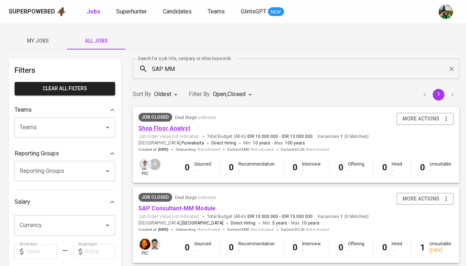
scroll to position [0, 0]
click at [40, 44] on span "My Jobs" at bounding box center [38, 40] width 50 height 9
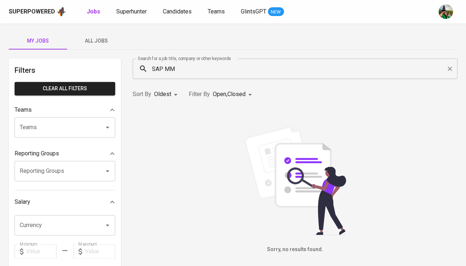
click at [171, 67] on input "SAP MM" at bounding box center [296, 69] width 292 height 14
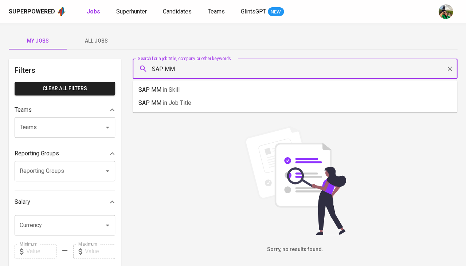
click at [171, 67] on input "SAP MM" at bounding box center [296, 69] width 292 height 14
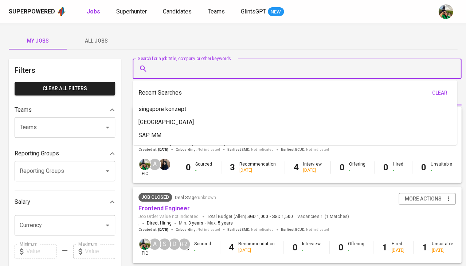
click at [187, 45] on div "My Jobs All Jobs" at bounding box center [233, 40] width 448 height 17
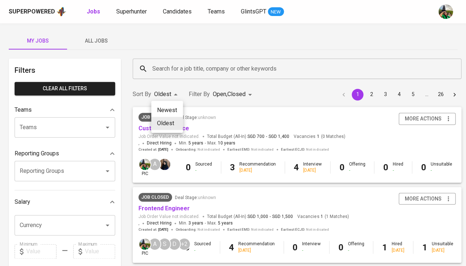
click at [170, 110] on li "Newest" at bounding box center [167, 110] width 32 height 13
type input "NEWEST"
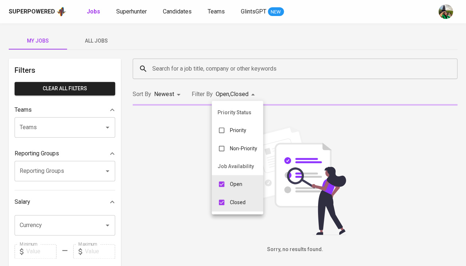
click at [241, 95] on body "Superpowered Jobs Superhunter Candidates Teams GlintsGPT NEW My Jobs All Jobs F…" at bounding box center [233, 248] width 466 height 497
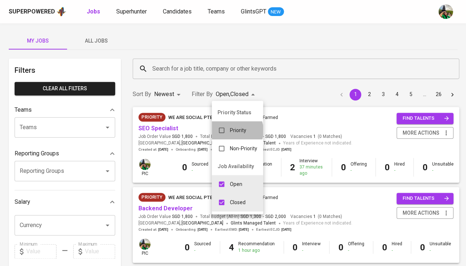
click at [232, 131] on p "Priority" at bounding box center [238, 130] width 16 height 7
type input "OPEN,CLOSE,PRIORITY"
checkbox input "true"
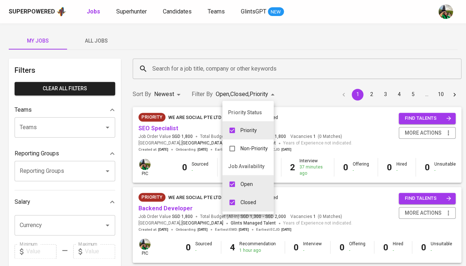
click at [232, 193] on li "Closed" at bounding box center [247, 202] width 51 height 18
type input "OPEN,PRIORITY"
checkbox input "false"
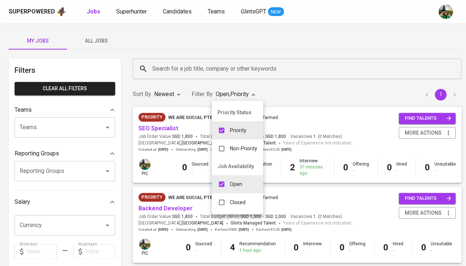
click at [233, 204] on div "Closed" at bounding box center [232, 202] width 40 height 14
click at [228, 186] on input "checkbox" at bounding box center [221, 184] width 14 height 14
checkbox input "false"
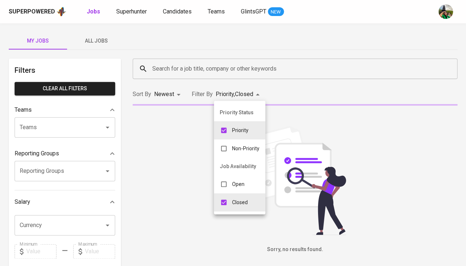
type input "PRIORITY,CLOSE"
checkbox input "true"
click at [222, 183] on input "checkbox" at bounding box center [224, 184] width 14 height 14
checkbox input "true"
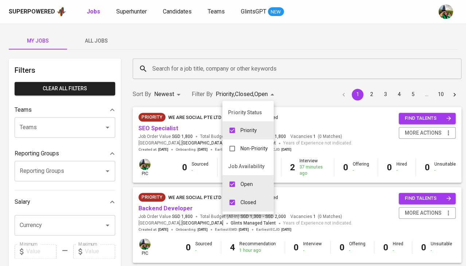
click at [240, 181] on p "Open" at bounding box center [246, 184] width 12 height 7
type input "PRIORITY,CLOSE"
checkbox input "false"
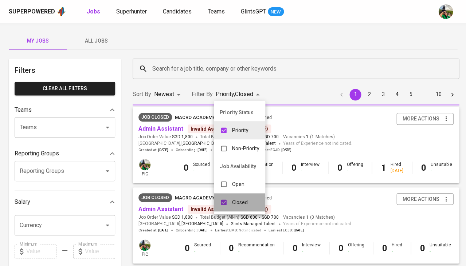
click at [239, 199] on p "Closed" at bounding box center [240, 202] width 16 height 7
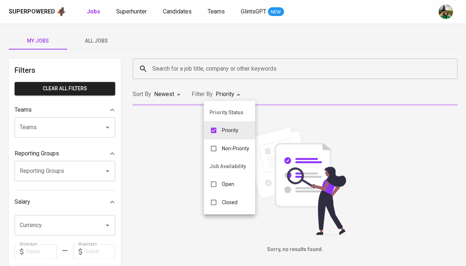
type input "PRIORITY"
checkbox input "false"
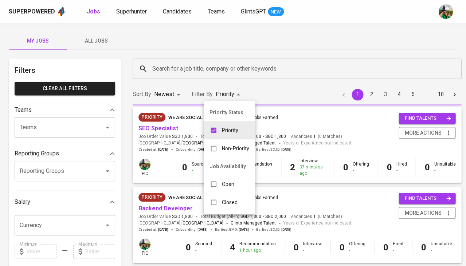
click at [296, 91] on div at bounding box center [233, 133] width 466 height 266
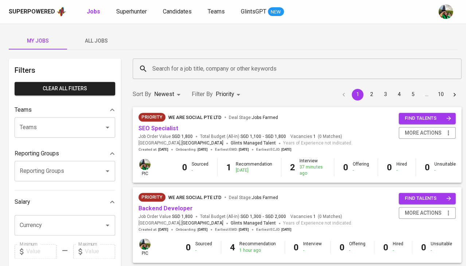
click at [129, 6] on div "Superpowered Jobs Superhunter Candidates Teams GlintsGPT NEW" at bounding box center [221, 11] width 425 height 11
click at [137, 11] on span "Superhunter" at bounding box center [131, 11] width 31 height 7
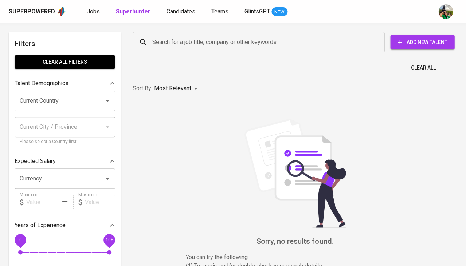
click at [168, 39] on input "Search for a job title, company or other keywords" at bounding box center [260, 42] width 220 height 14
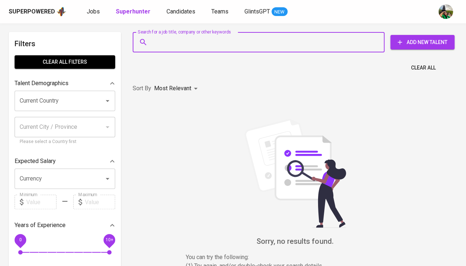
paste input "[EMAIL_ADDRESS][DOMAIN_NAME]"
type input "[EMAIL_ADDRESS][DOMAIN_NAME]"
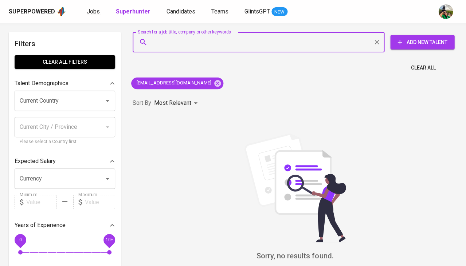
click at [97, 12] on span "Jobs" at bounding box center [93, 11] width 13 height 7
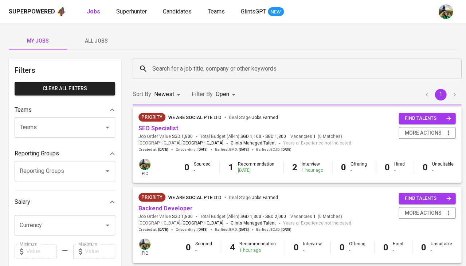
click at [96, 40] on span "All Jobs" at bounding box center [96, 40] width 50 height 9
click at [169, 65] on input "Search for a job title, company or other keywords" at bounding box center [298, 69] width 296 height 14
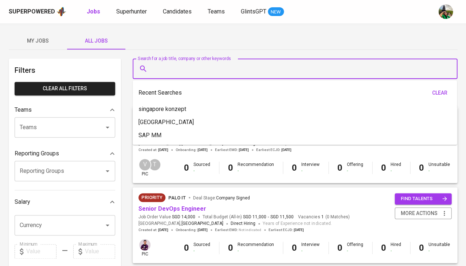
click at [160, 65] on input "Search for a job title, company or other keywords" at bounding box center [296, 69] width 292 height 14
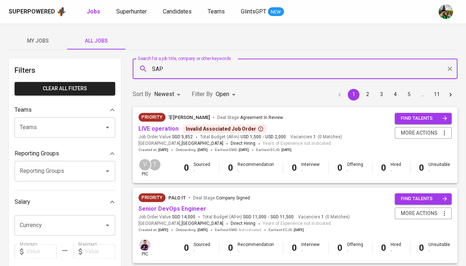
type input "SAP"
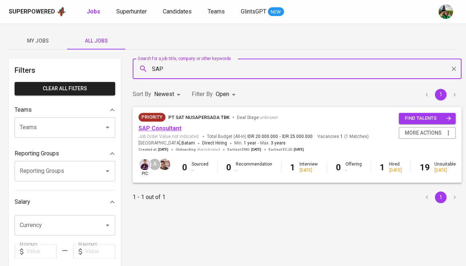
click at [158, 126] on link "SAP Consultant" at bounding box center [159, 128] width 43 height 7
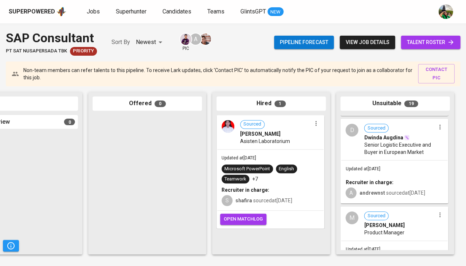
scroll to position [171, 0]
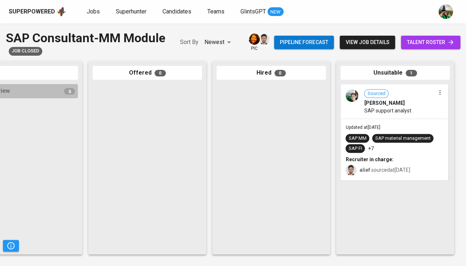
scroll to position [0, 402]
click at [360, 147] on div "SAP FI" at bounding box center [354, 148] width 13 height 7
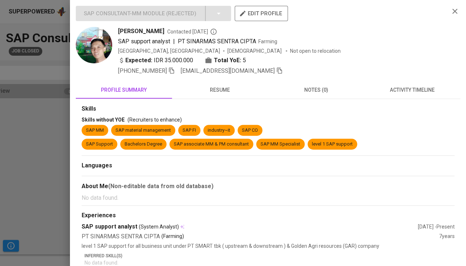
click at [224, 87] on span "resume" at bounding box center [219, 90] width 87 height 9
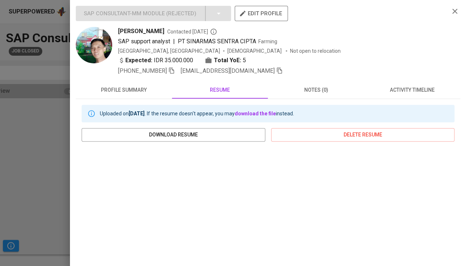
scroll to position [0, 0]
click at [415, 82] on button "activity timeline" at bounding box center [412, 89] width 96 height 17
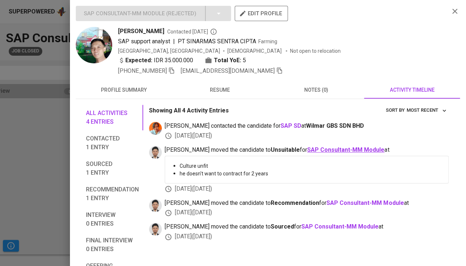
click at [321, 150] on b "SAP Consultant-MM Module" at bounding box center [345, 149] width 77 height 7
click at [16, 197] on div at bounding box center [233, 133] width 466 height 266
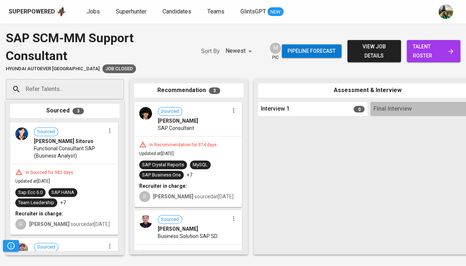
click at [197, 169] on div "SAP Crystal Reports MySQL SAP Business One +7" at bounding box center [188, 170] width 98 height 19
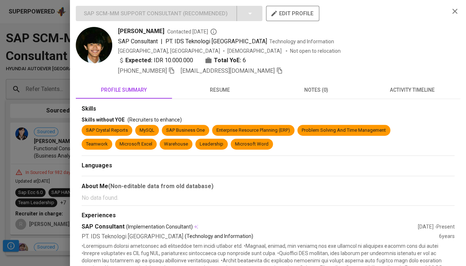
click at [224, 96] on button "resume" at bounding box center [220, 89] width 96 height 17
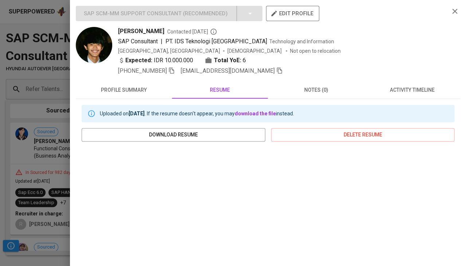
click at [174, 69] on icon "button" at bounding box center [171, 71] width 5 height 6
click at [35, 150] on div at bounding box center [233, 133] width 466 height 266
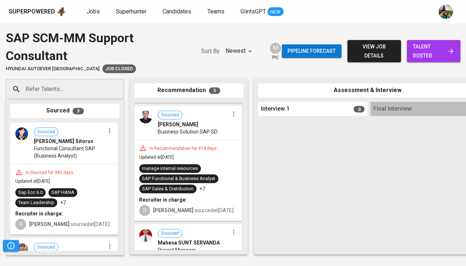
scroll to position [119, 0]
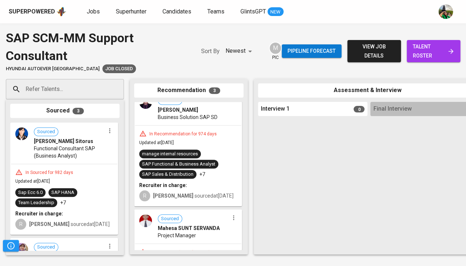
click at [210, 172] on div "manage internal resources SAP Functional & Business Analyst SAP Sales & Distrib…" at bounding box center [188, 164] width 98 height 29
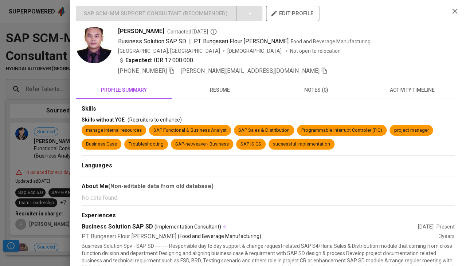
click at [223, 94] on button "resume" at bounding box center [220, 89] width 96 height 17
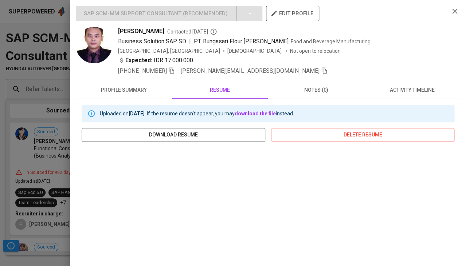
click at [413, 94] on button "activity timeline" at bounding box center [412, 89] width 96 height 17
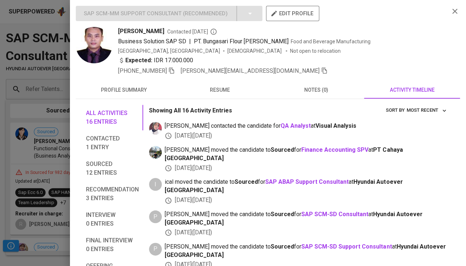
click at [173, 70] on icon "button" at bounding box center [171, 70] width 7 height 7
click at [201, 87] on span "resume" at bounding box center [219, 90] width 87 height 9
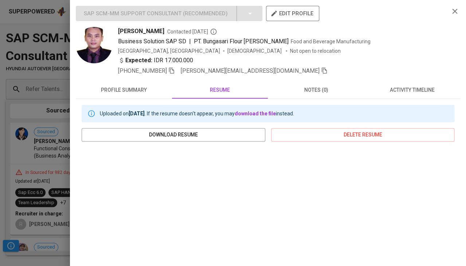
scroll to position [0, 0]
click at [321, 72] on icon "button" at bounding box center [324, 70] width 7 height 7
click at [37, 159] on div at bounding box center [233, 133] width 466 height 266
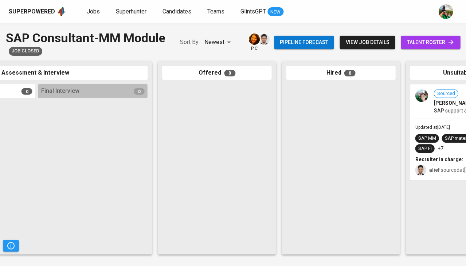
scroll to position [0, 361]
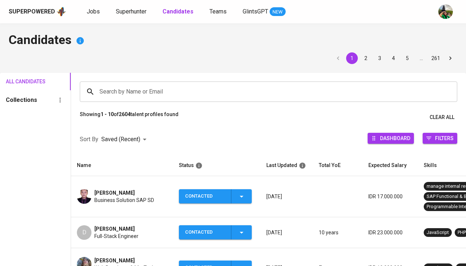
scroll to position [43, 0]
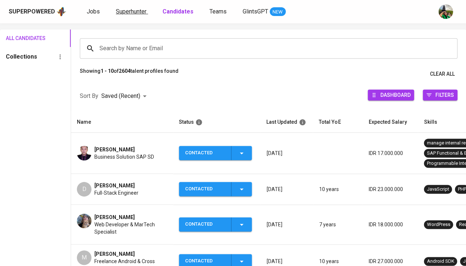
click at [133, 15] on link "Superhunter" at bounding box center [132, 11] width 32 height 9
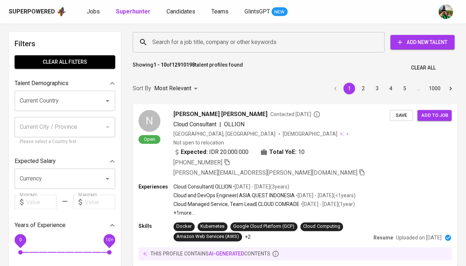
click at [76, 96] on input "Current Country" at bounding box center [55, 101] width 74 height 14
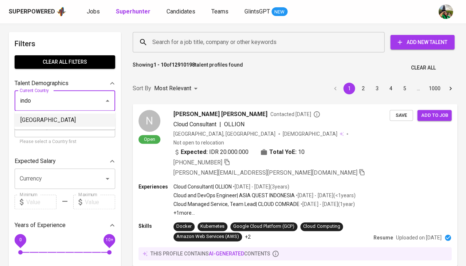
click at [40, 117] on li "[GEOGRAPHIC_DATA]" at bounding box center [65, 120] width 100 height 13
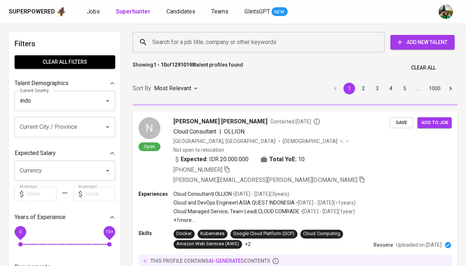
type input "[GEOGRAPHIC_DATA]"
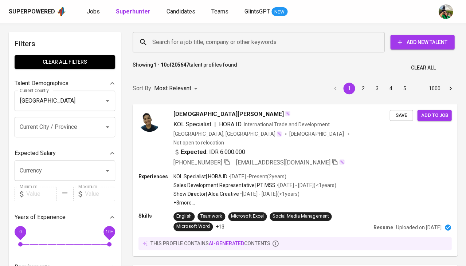
click at [195, 42] on input "Search for a job title, company or other keywords" at bounding box center [260, 42] width 220 height 14
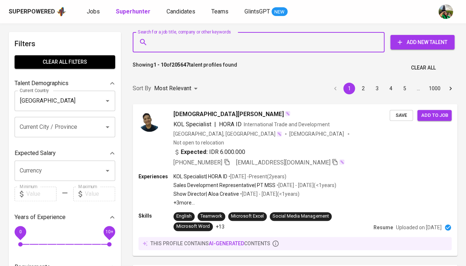
click at [179, 44] on input "Search for a job title, company or other keywords" at bounding box center [260, 42] width 220 height 14
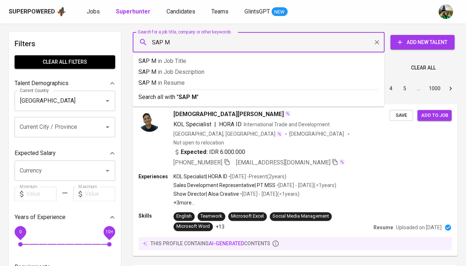
type input "SAP MM"
click at [156, 81] on p "SAP MM in Resume" at bounding box center [258, 83] width 240 height 9
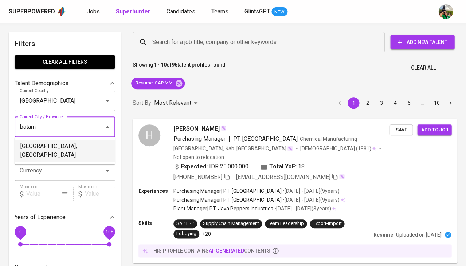
click at [63, 145] on li "Batam, Kepulauan Riau" at bounding box center [65, 151] width 100 height 22
type input "batam"
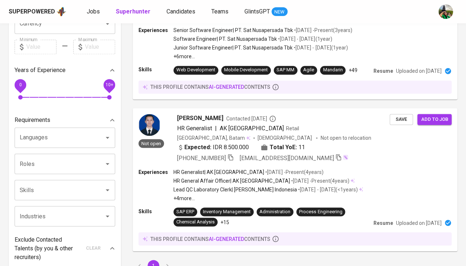
scroll to position [167, 0]
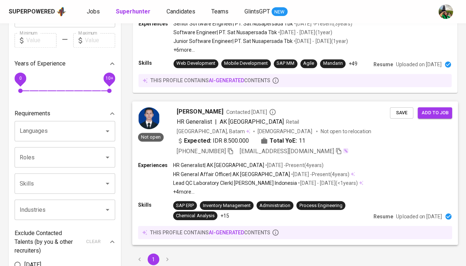
click at [186, 109] on span "Youmi Saputra" at bounding box center [200, 111] width 46 height 9
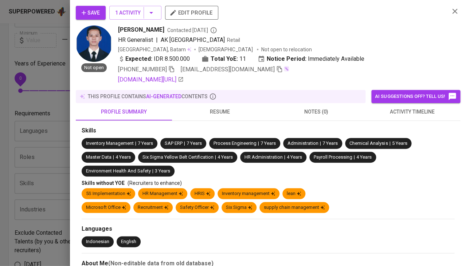
click at [411, 108] on span "activity timeline" at bounding box center [411, 111] width 87 height 9
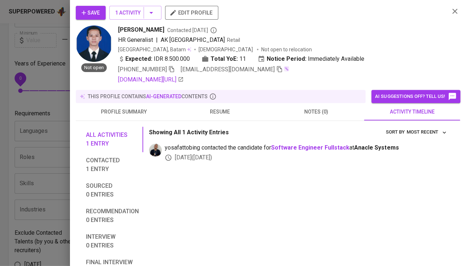
click at [218, 111] on span "resume" at bounding box center [219, 111] width 87 height 9
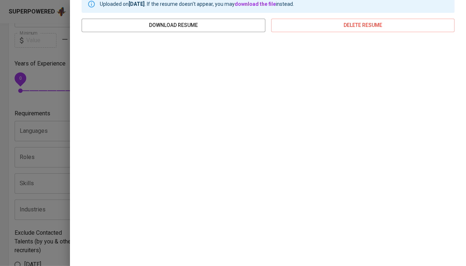
scroll to position [119, 0]
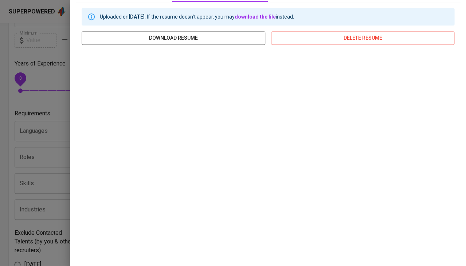
click at [50, 170] on div at bounding box center [233, 133] width 466 height 266
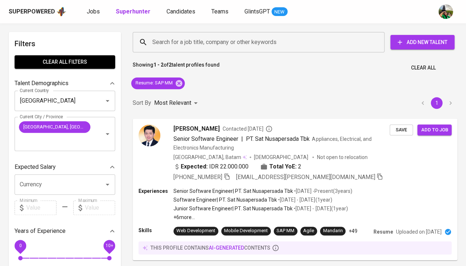
scroll to position [0, 0]
click at [97, 130] on icon "Clear" at bounding box center [97, 133] width 7 height 7
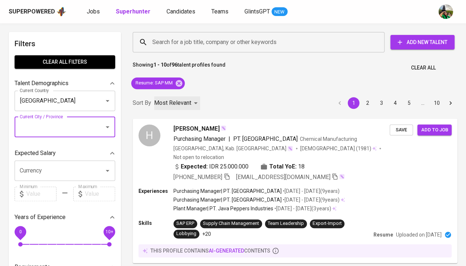
click at [180, 104] on p "Most Relevant" at bounding box center [172, 103] width 37 height 9
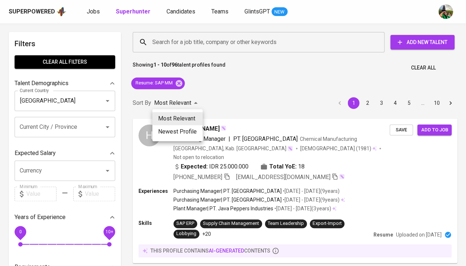
click at [184, 131] on li "Newest Profile" at bounding box center [177, 131] width 50 height 13
type input "PROFILE_CREATION"
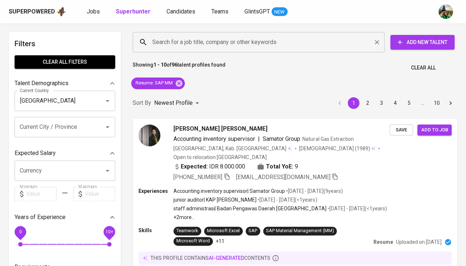
click at [206, 38] on input "Search for a job title, company or other keywords" at bounding box center [260, 42] width 220 height 14
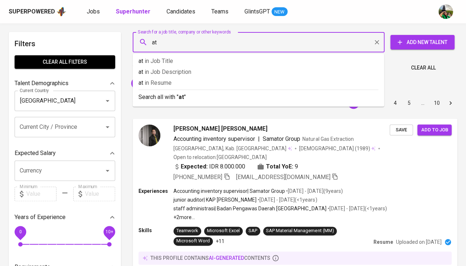
type input "a"
type input "automotive"
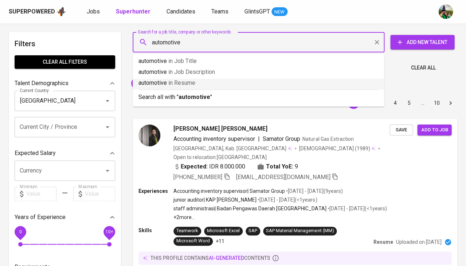
click at [188, 83] on span "in [GEOGRAPHIC_DATA]" at bounding box center [181, 82] width 27 height 7
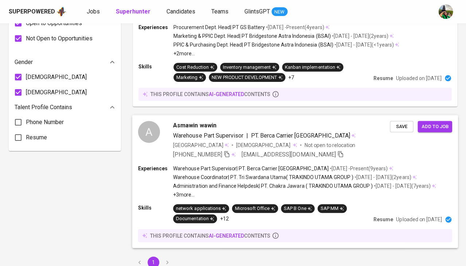
scroll to position [473, 0]
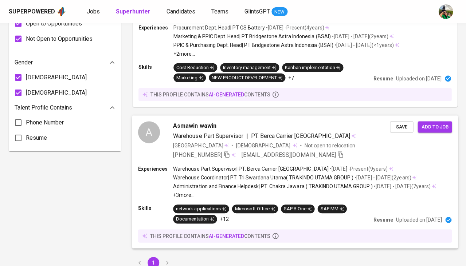
click at [198, 132] on span "Warehouse Part Supervisor" at bounding box center [208, 135] width 70 height 7
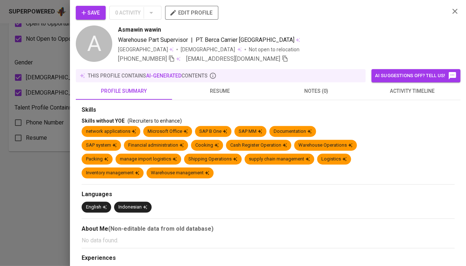
click at [218, 88] on span "resume" at bounding box center [219, 91] width 87 height 9
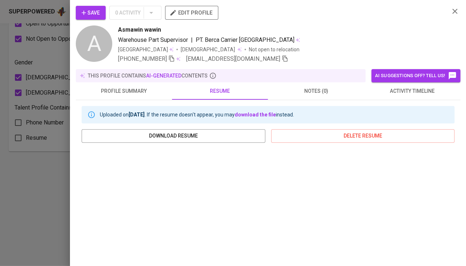
scroll to position [79, 0]
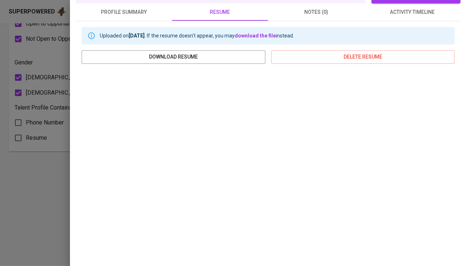
click at [29, 196] on div at bounding box center [233, 133] width 466 height 266
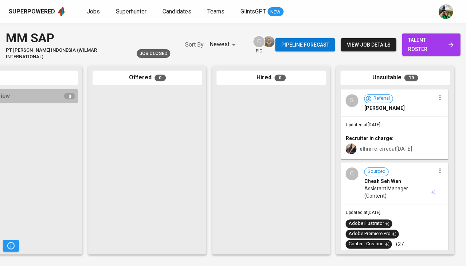
scroll to position [0, 402]
click at [373, 129] on div "Updated at [DATE] Recruiter in charge: elliie referred at [DATE]" at bounding box center [394, 137] width 106 height 42
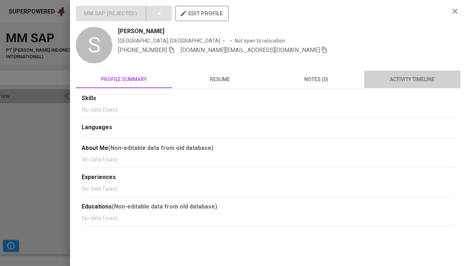
click at [409, 85] on button "activity timeline" at bounding box center [412, 79] width 96 height 17
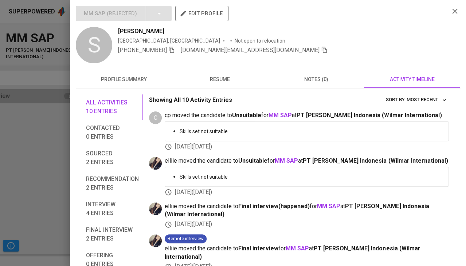
scroll to position [0, 0]
click at [218, 82] on span "resume" at bounding box center [219, 79] width 87 height 9
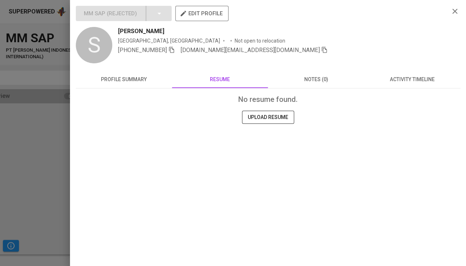
click at [116, 88] on div "No resume found. UPLOAD RESUME" at bounding box center [268, 127] width 384 height 79
click at [22, 160] on div at bounding box center [233, 133] width 466 height 266
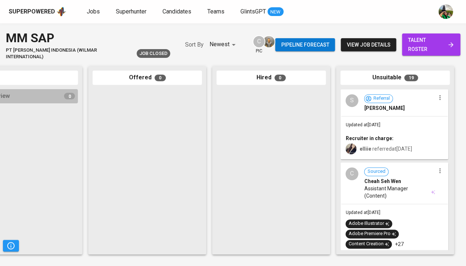
scroll to position [22, 0]
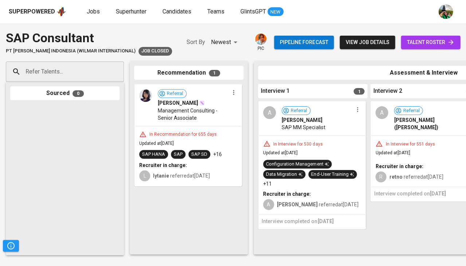
scroll to position [0, 36]
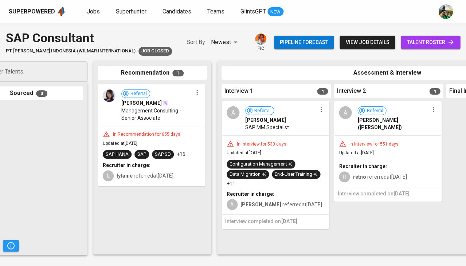
click at [174, 141] on div "In Recommendation for 655 days Updated at [DATE] SAP HANA SAP SAP SD +16 Recrui…" at bounding box center [151, 156] width 106 height 60
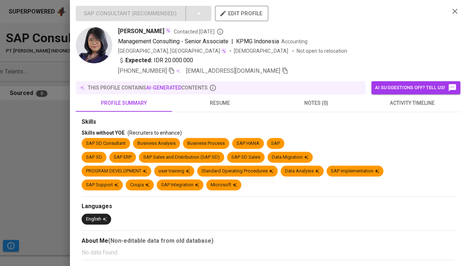
click at [383, 103] on span "activity timeline" at bounding box center [411, 103] width 87 height 9
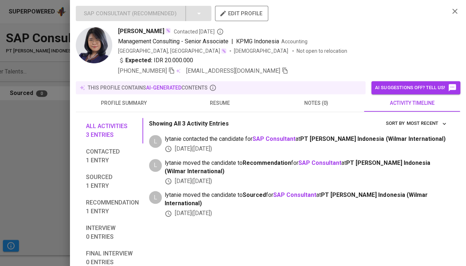
click at [212, 101] on span "resume" at bounding box center [219, 103] width 87 height 9
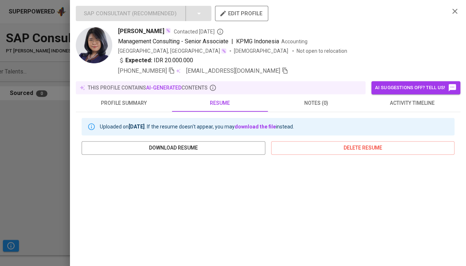
scroll to position [0, 0]
click at [458, 9] on icon "button" at bounding box center [454, 11] width 9 height 9
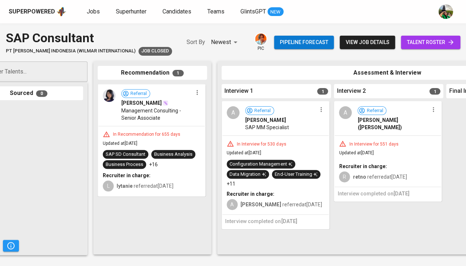
click at [279, 190] on div "Recruiter in charge:" at bounding box center [275, 193] width 98 height 7
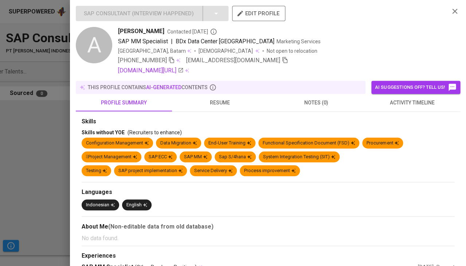
click at [226, 110] on button "resume" at bounding box center [220, 102] width 96 height 17
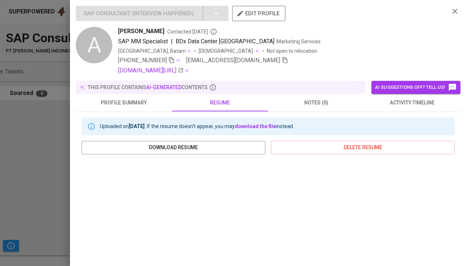
click at [394, 107] on button "activity timeline" at bounding box center [412, 102] width 96 height 17
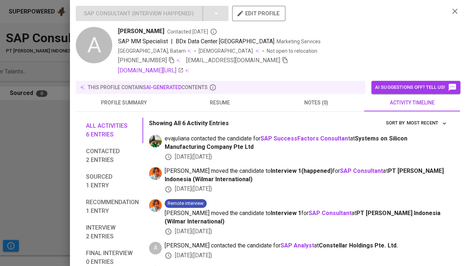
click at [452, 13] on icon "button" at bounding box center [454, 11] width 9 height 9
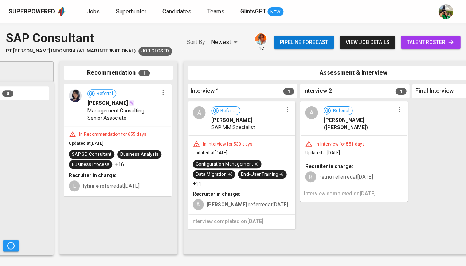
scroll to position [0, 278]
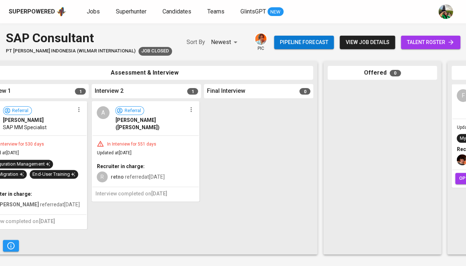
click at [183, 170] on div "R retno referred at [DATE]" at bounding box center [145, 176] width 98 height 12
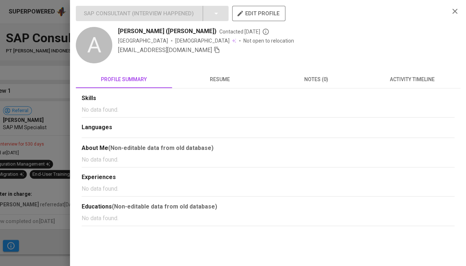
click at [396, 82] on span "activity timeline" at bounding box center [411, 79] width 87 height 9
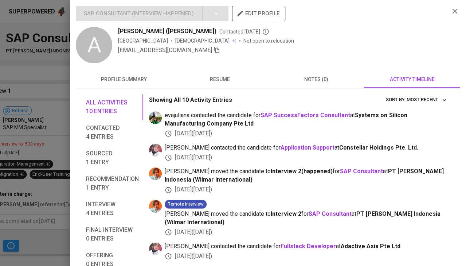
click at [24, 159] on div at bounding box center [233, 133] width 466 height 266
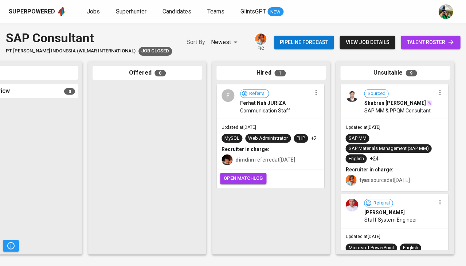
scroll to position [0, 514]
click at [272, 146] on div "Recruiter in charge:" at bounding box center [270, 149] width 98 height 7
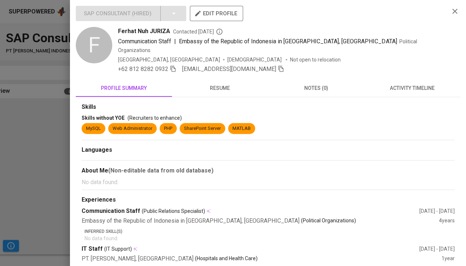
click at [410, 84] on span "activity timeline" at bounding box center [411, 88] width 87 height 9
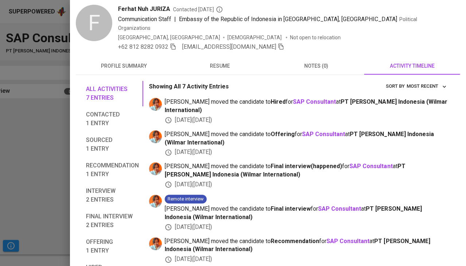
scroll to position [0, 0]
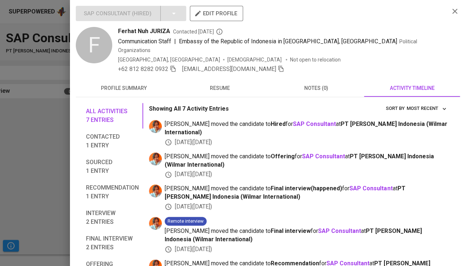
click at [215, 84] on span "resume" at bounding box center [219, 88] width 87 height 9
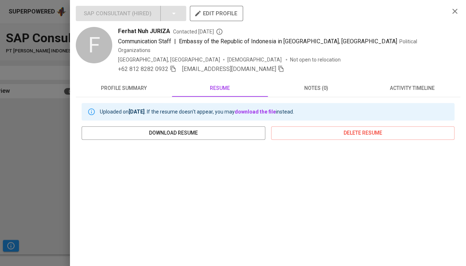
click at [63, 148] on div at bounding box center [233, 133] width 466 height 266
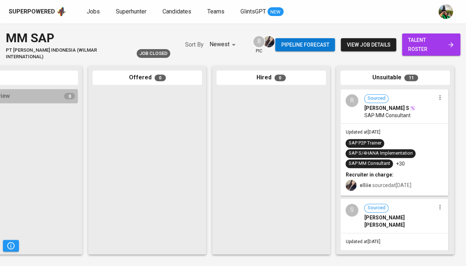
scroll to position [0, 402]
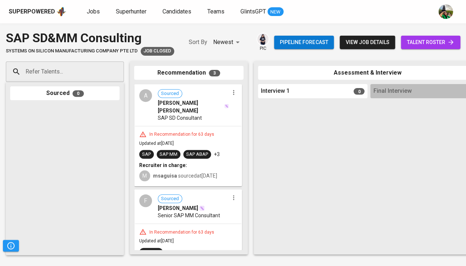
click at [207, 140] on div "In Recommendation for 63 days Updated at [DATE] SAP SAP MM SAP ABAP +3 Recruite…" at bounding box center [188, 156] width 106 height 60
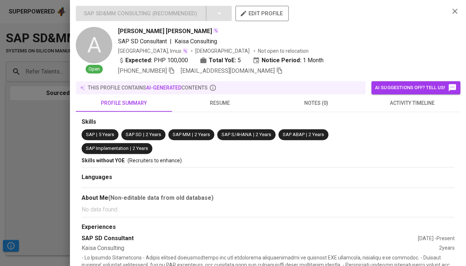
click at [0, 163] on div at bounding box center [233, 133] width 466 height 266
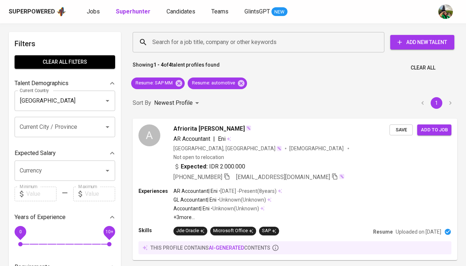
scroll to position [473, 0]
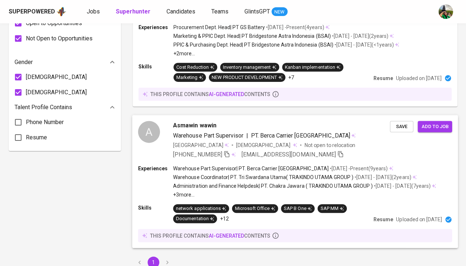
click at [208, 121] on span "Asmawin wawin" at bounding box center [194, 125] width 43 height 9
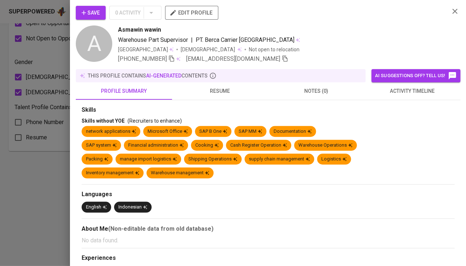
click at [417, 95] on button "activity timeline" at bounding box center [412, 90] width 96 height 17
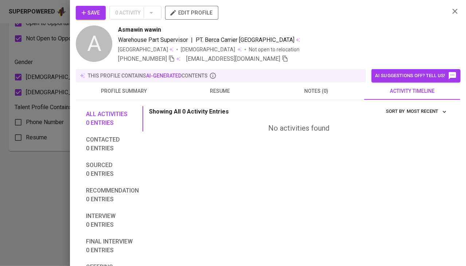
click at [220, 90] on span "resume" at bounding box center [219, 91] width 87 height 9
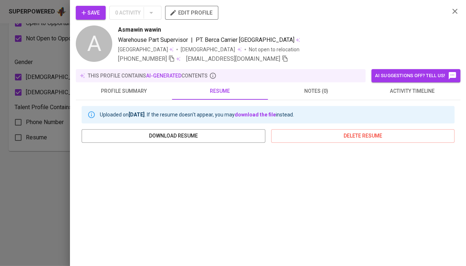
click at [33, 168] on div at bounding box center [233, 133] width 466 height 266
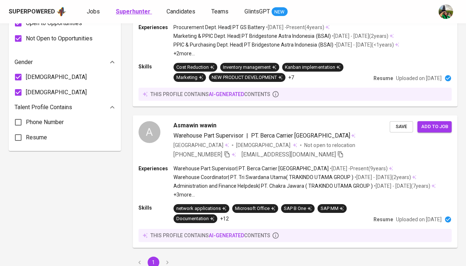
click at [136, 13] on b "Superhunter" at bounding box center [133, 11] width 35 height 7
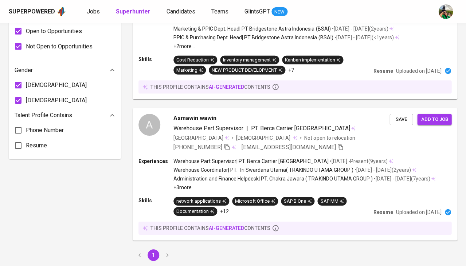
type input "MOST_RELEVANT"
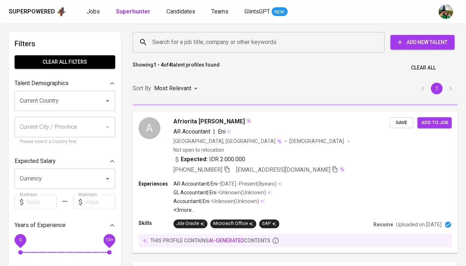
click at [177, 47] on input "Search for a job title, company or other keywords" at bounding box center [260, 42] width 220 height 14
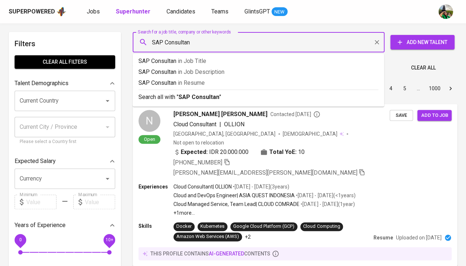
type input "SAP Consultant"
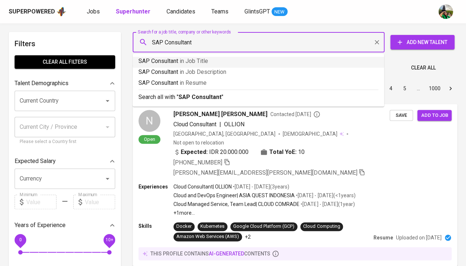
click at [187, 58] on span "in Job Title" at bounding box center [193, 61] width 28 height 7
click at [203, 62] on p "Showing 1 - 10 of 12910198 talent profiles found" at bounding box center [188, 67] width 110 height 13
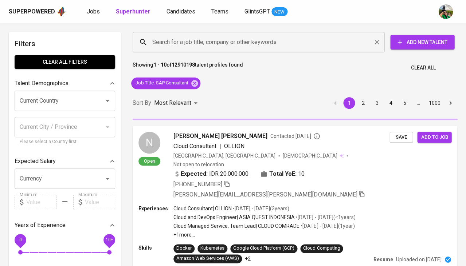
click at [179, 45] on input "Search for a job title, company or other keywords" at bounding box center [260, 42] width 220 height 14
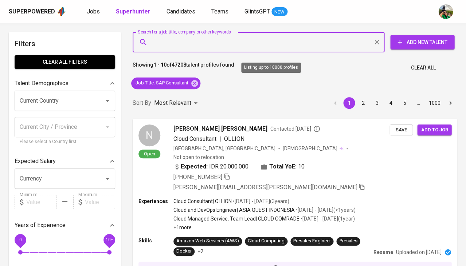
click at [163, 44] on input "Search for a job title, company or other keywords" at bounding box center [260, 42] width 220 height 14
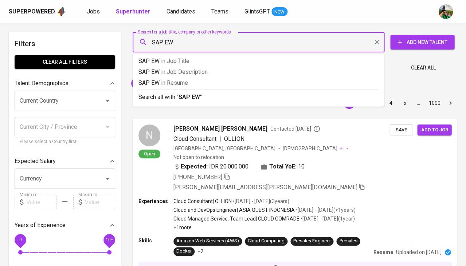
type input "SAP EWM"
click at [190, 84] on span "in [GEOGRAPHIC_DATA]" at bounding box center [179, 82] width 27 height 7
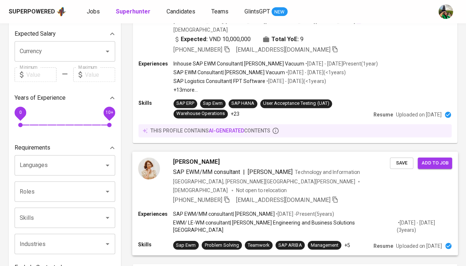
scroll to position [2, 0]
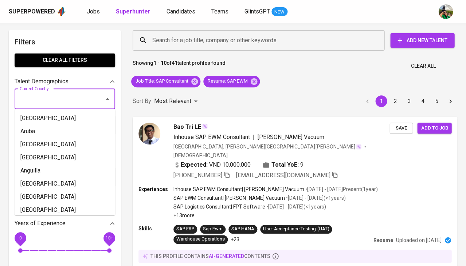
click at [76, 96] on input "Current Country" at bounding box center [55, 99] width 74 height 14
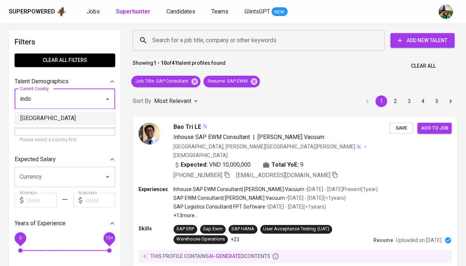
click at [62, 119] on li "[GEOGRAPHIC_DATA]" at bounding box center [65, 118] width 100 height 13
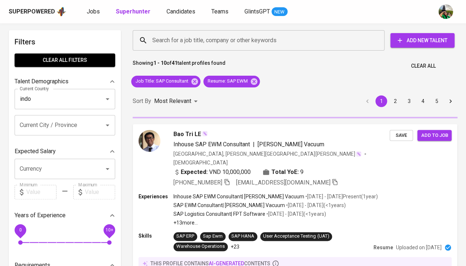
type input "[GEOGRAPHIC_DATA]"
